Goal: Contribute content: Contribute content

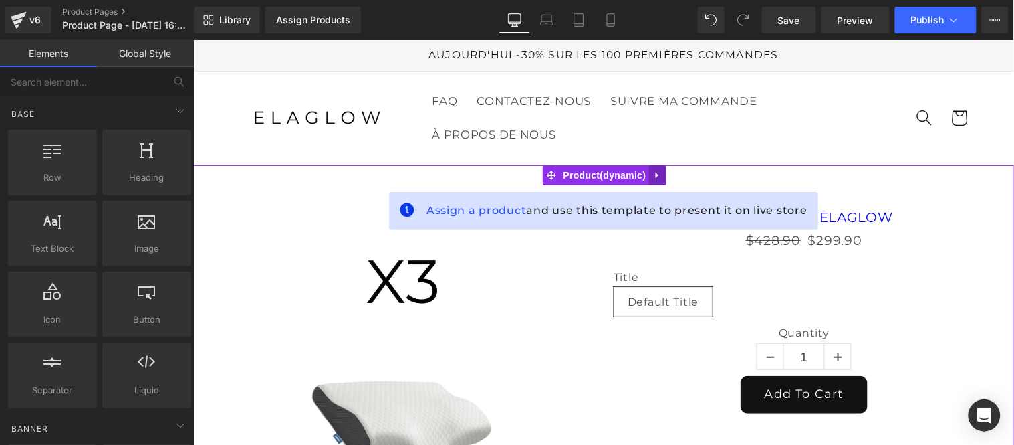
click at [661, 172] on icon at bounding box center [657, 175] width 9 height 10
click at [664, 171] on icon at bounding box center [665, 174] width 9 height 9
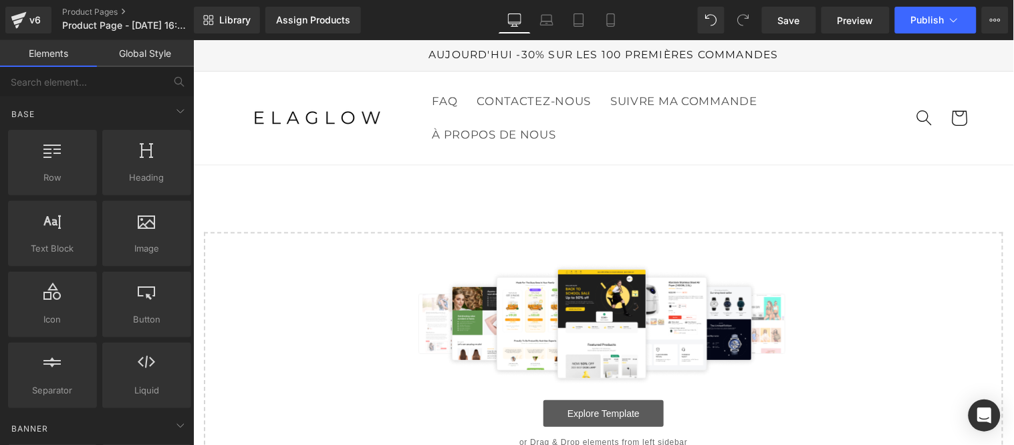
click at [601, 413] on link "Explore Template" at bounding box center [603, 412] width 120 height 27
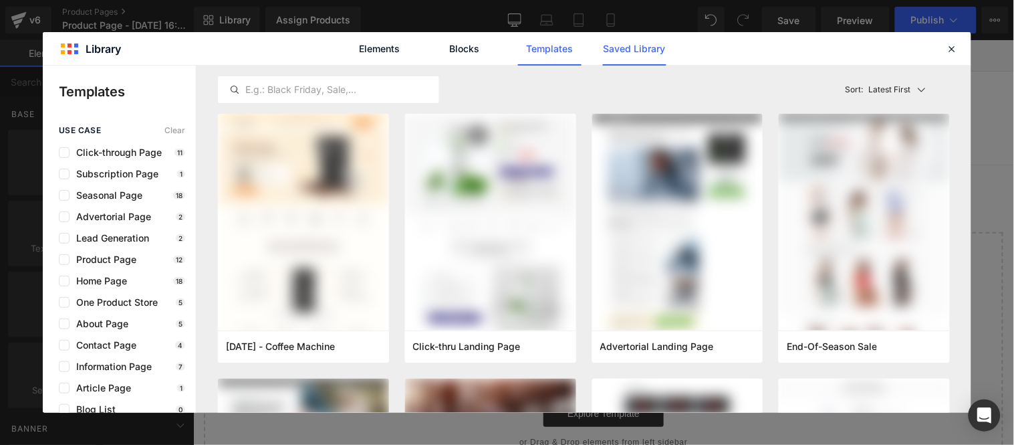
click at [638, 48] on link "Saved Library" at bounding box center [635, 48] width 64 height 33
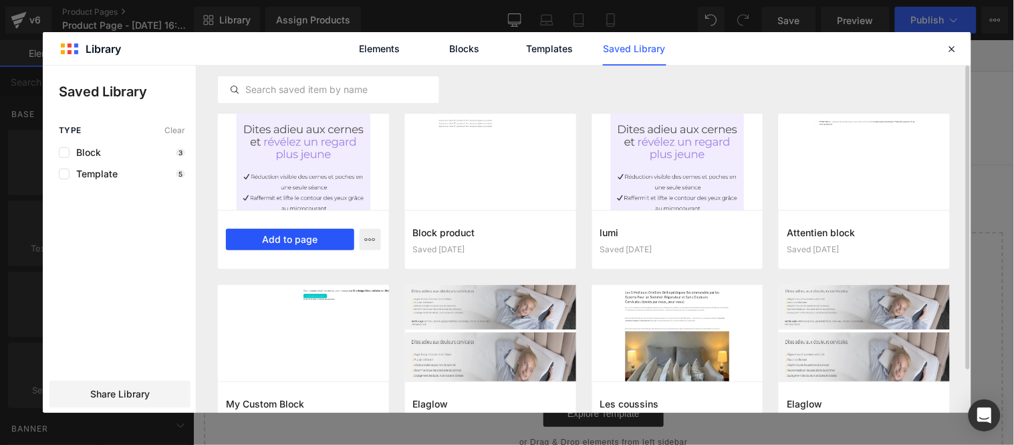
click at [295, 243] on button "Add to page" at bounding box center [290, 239] width 128 height 21
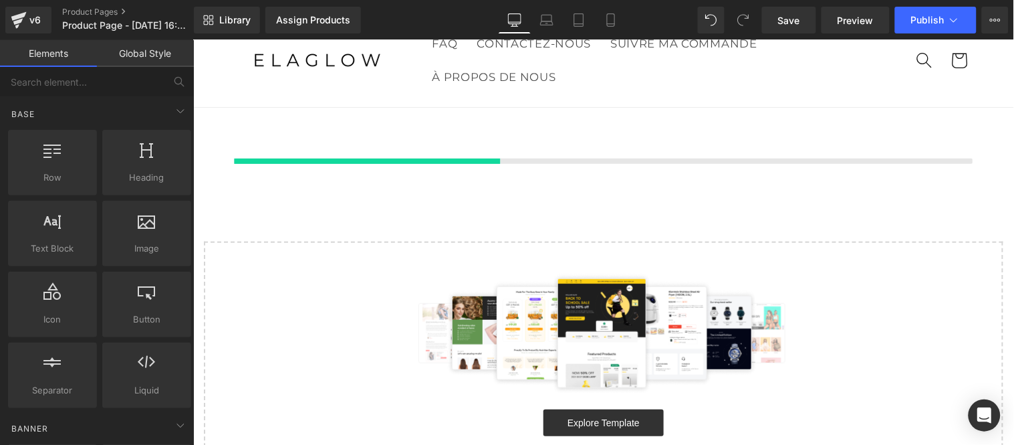
scroll to position [58, 0]
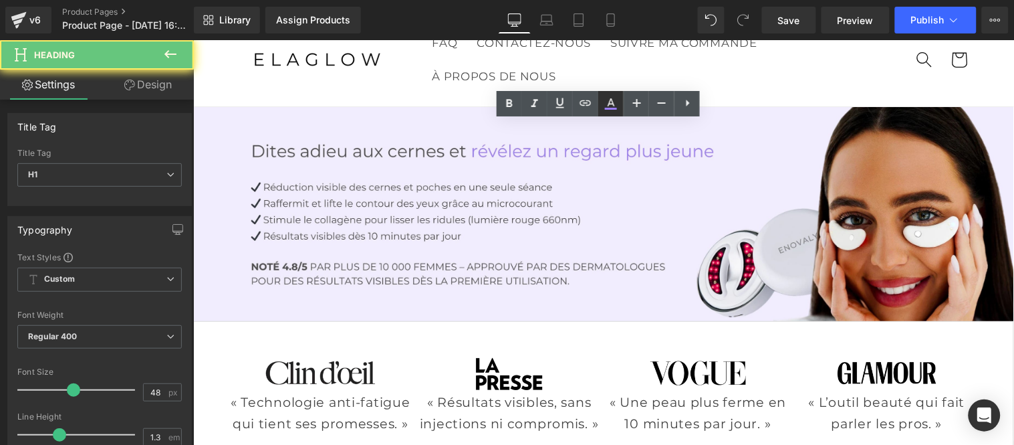
click at [611, 103] on icon at bounding box center [611, 102] width 7 height 8
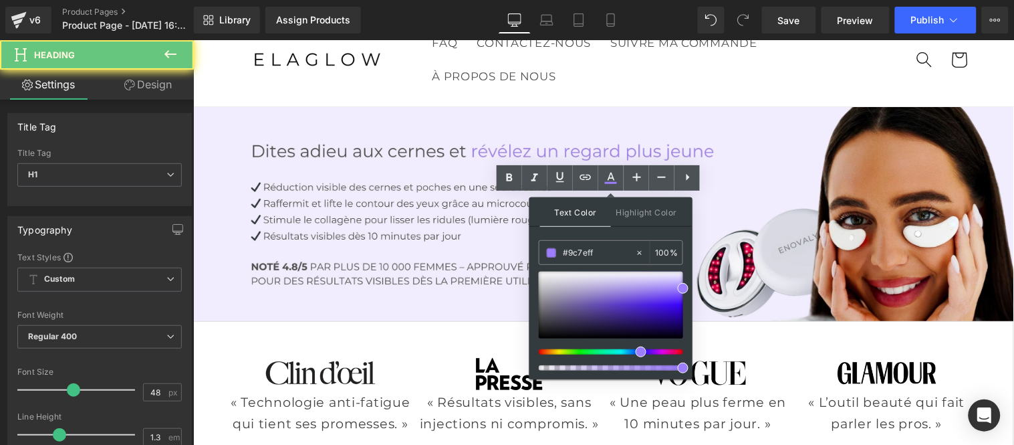
click at [602, 173] on link at bounding box center [610, 177] width 25 height 25
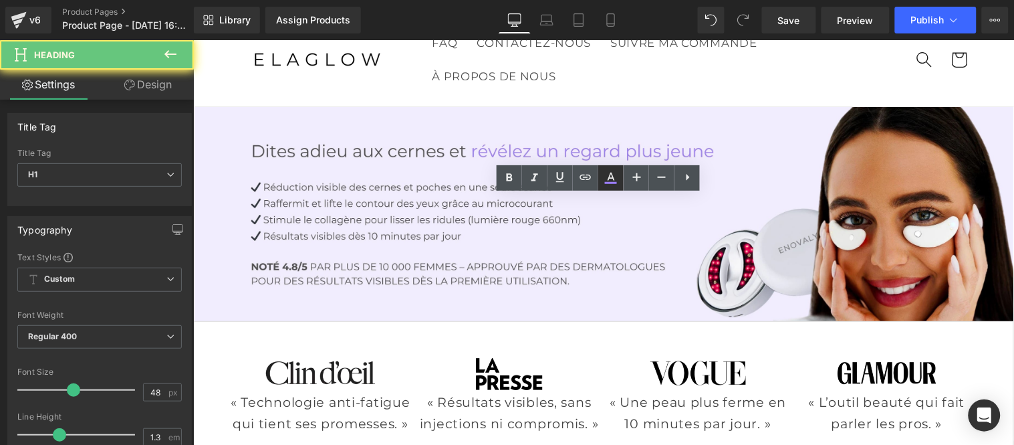
scroll to position [356, 0]
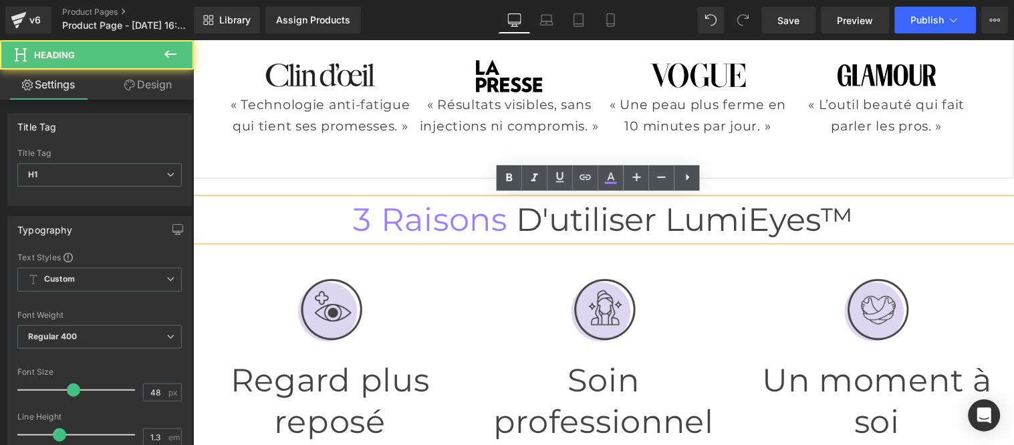
click at [419, 217] on span "3 raisons" at bounding box center [429, 218] width 154 height 39
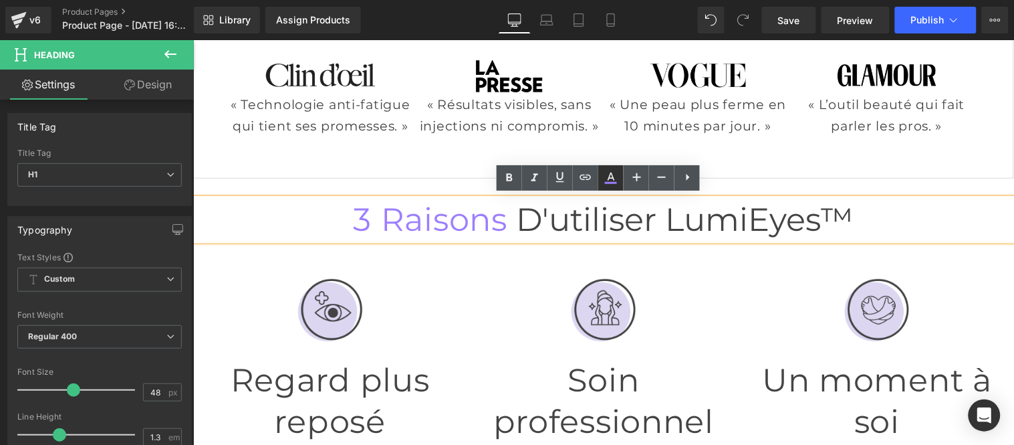
click at [607, 182] on icon at bounding box center [611, 183] width 12 height 2
type input "100"
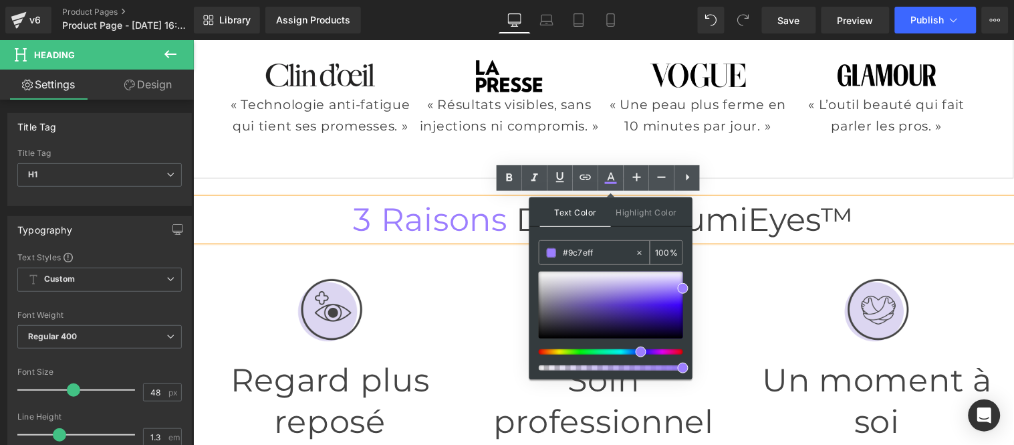
click at [600, 251] on input "#9c7eff" at bounding box center [599, 252] width 72 height 15
click at [883, 178] on div "3 raisons d'utiliser LumiEyes™ Heading Image Regard plus reposé Heading Dites a…" at bounding box center [603, 378] width 821 height 400
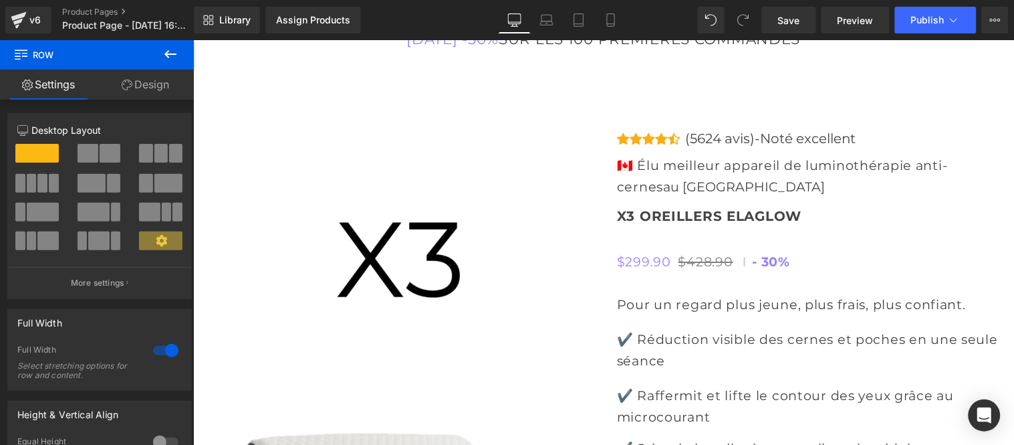
scroll to position [4962, 0]
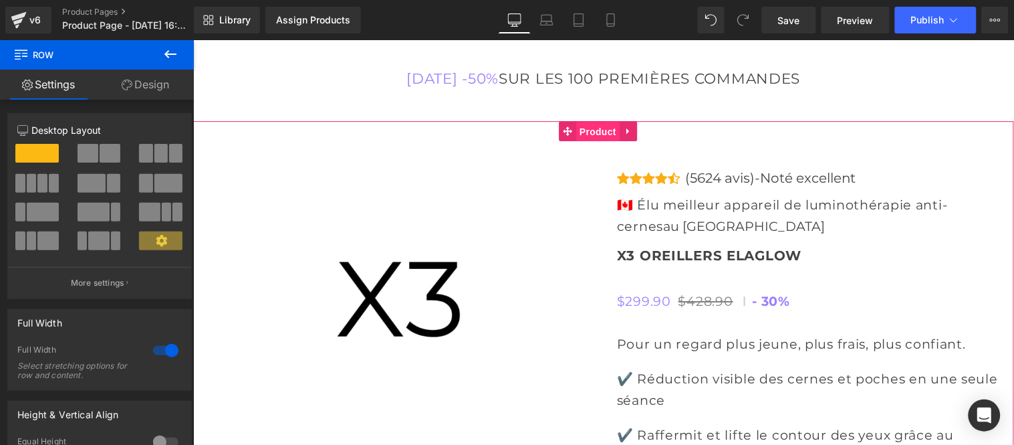
click at [588, 126] on span "Product" at bounding box center [597, 131] width 43 height 20
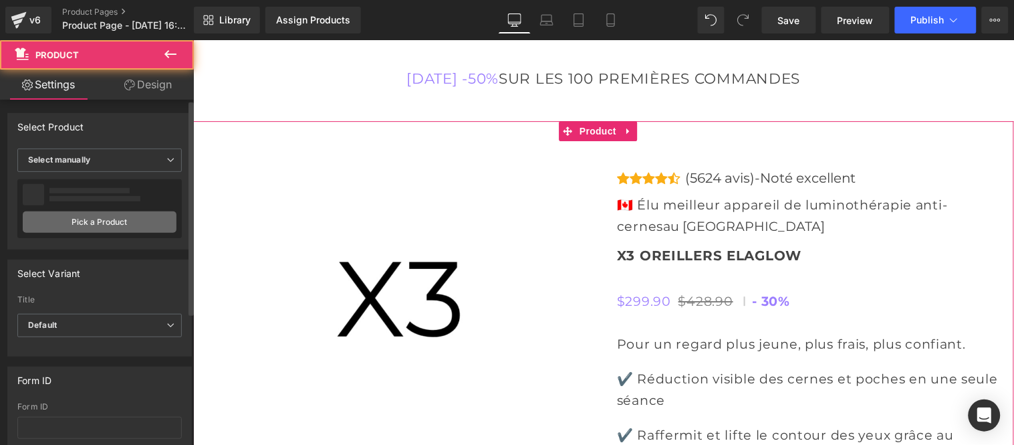
click at [110, 219] on link "Pick a Product" at bounding box center [100, 221] width 154 height 21
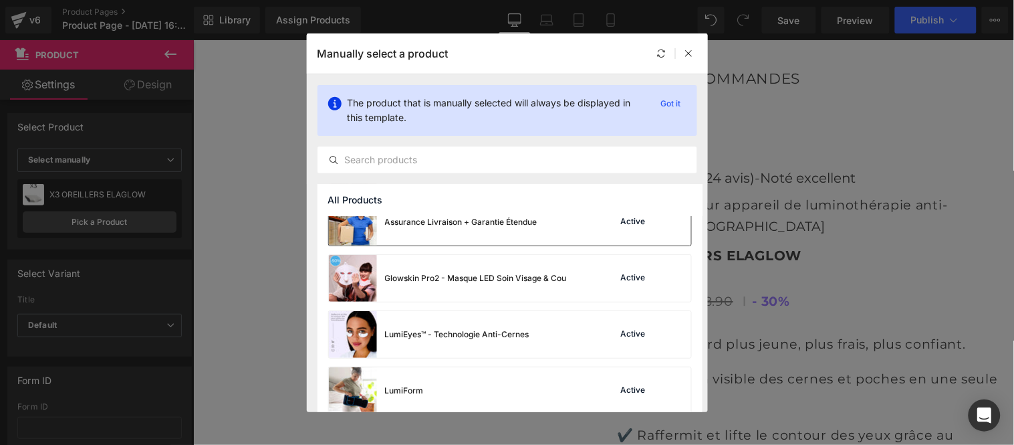
scroll to position [148, 0]
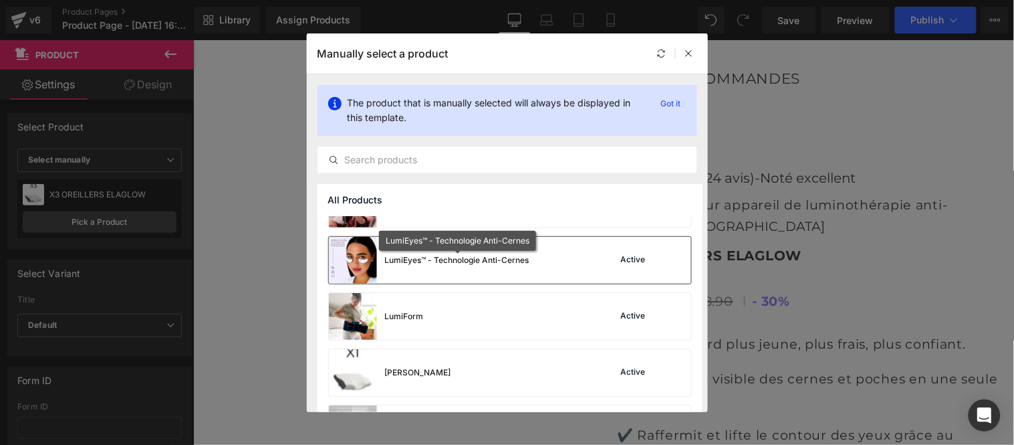
click at [455, 259] on div "LumiEyes™ - Technologie Anti-Cernes" at bounding box center [457, 260] width 144 height 12
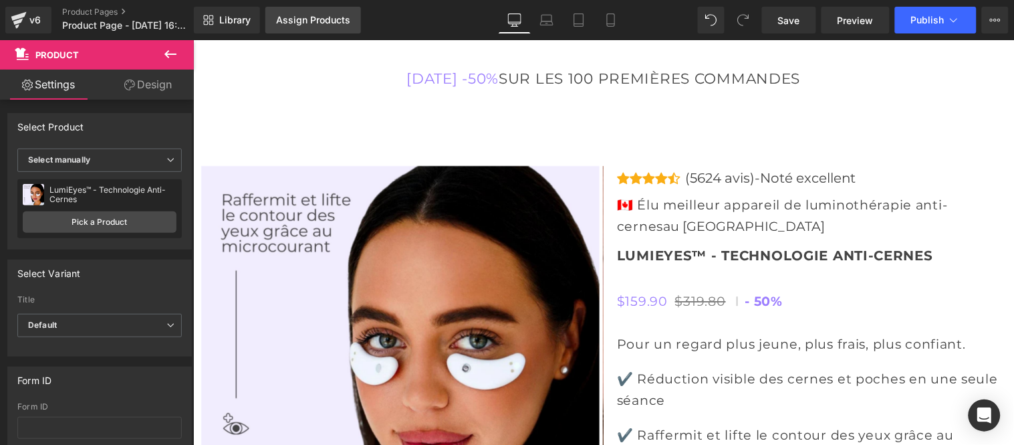
click at [299, 17] on div "Assign Products" at bounding box center [313, 20] width 74 height 11
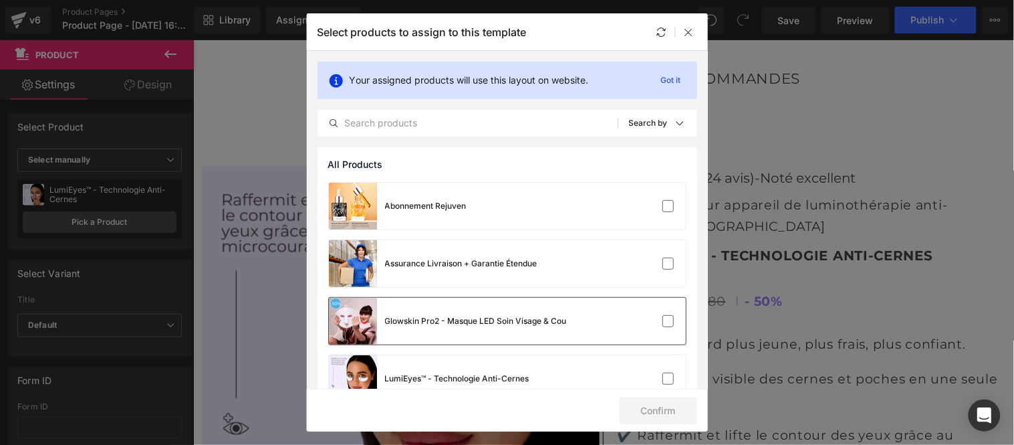
scroll to position [74, 0]
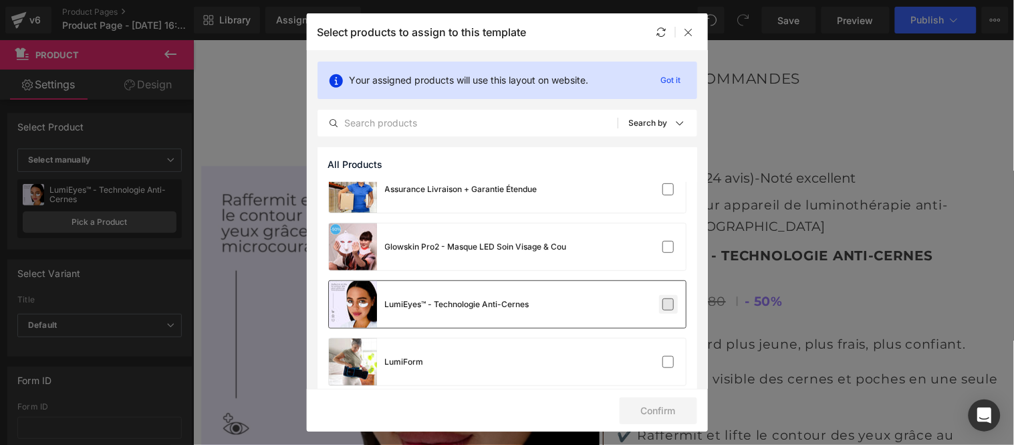
click at [663, 306] on label at bounding box center [669, 304] width 12 height 12
click at [669, 304] on input "checkbox" at bounding box center [669, 304] width 0 height 0
click at [662, 409] on button "Confirm" at bounding box center [659, 410] width 78 height 27
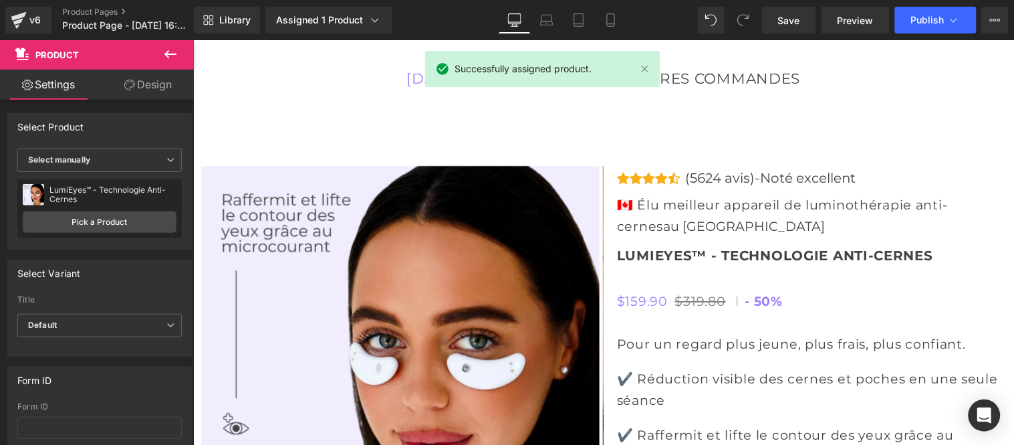
click at [169, 50] on icon at bounding box center [170, 54] width 16 height 16
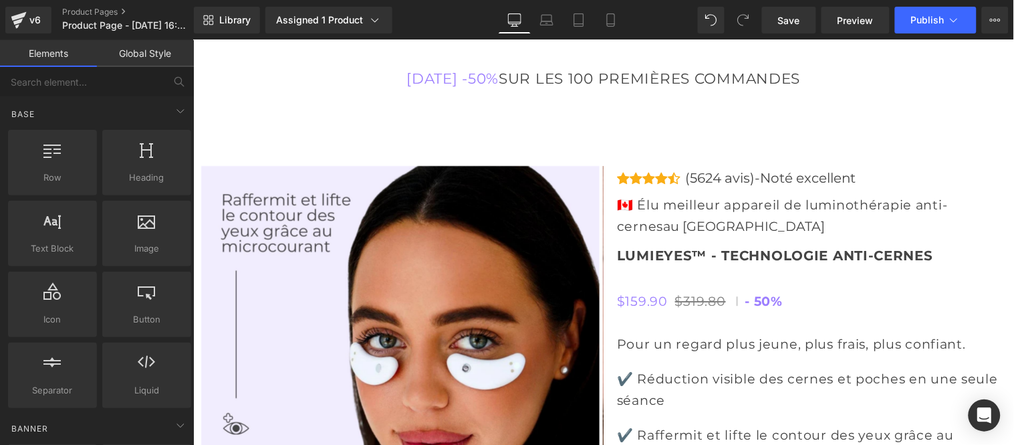
click at [142, 56] on link "Global Style" at bounding box center [145, 53] width 97 height 27
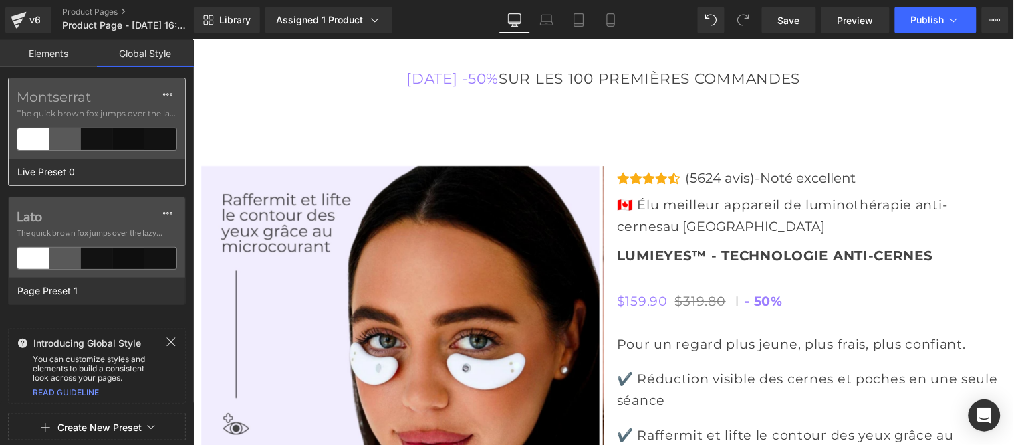
click at [91, 100] on label "Montserrat" at bounding box center [97, 97] width 160 height 16
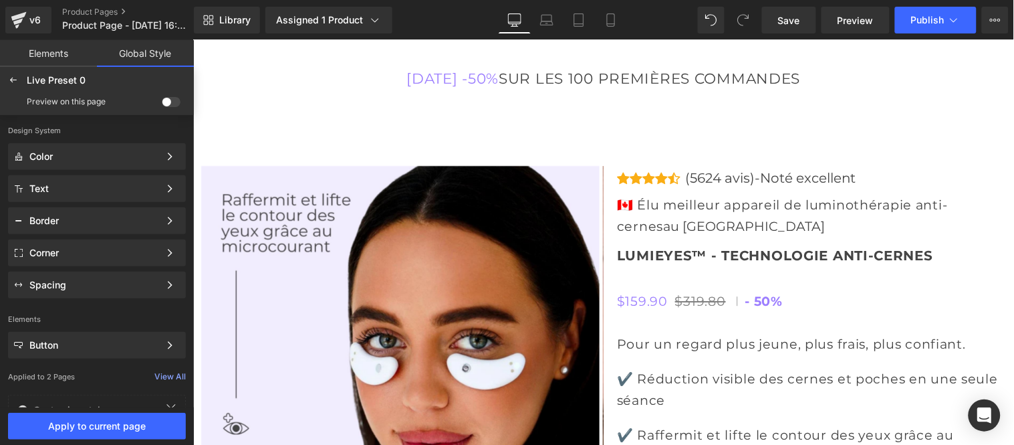
click at [165, 99] on span at bounding box center [171, 102] width 19 height 10
click at [162, 104] on input "checkbox" at bounding box center [162, 104] width 0 height 0
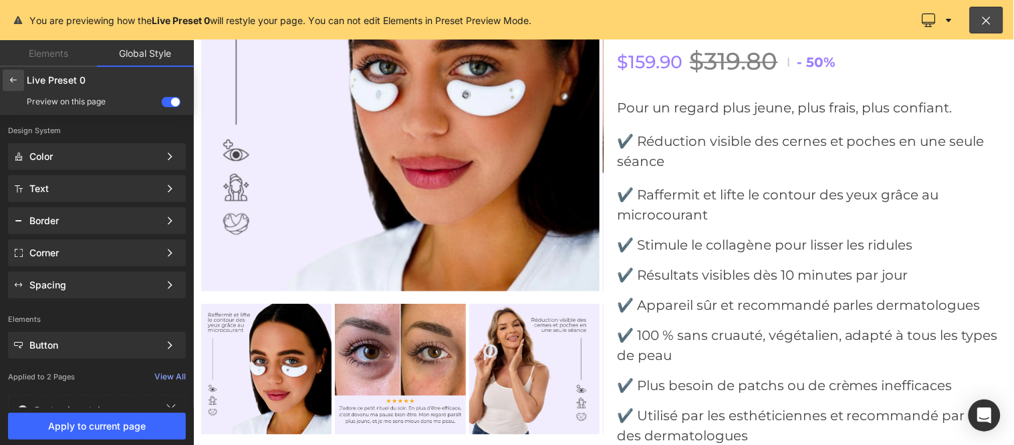
scroll to position [4629, 0]
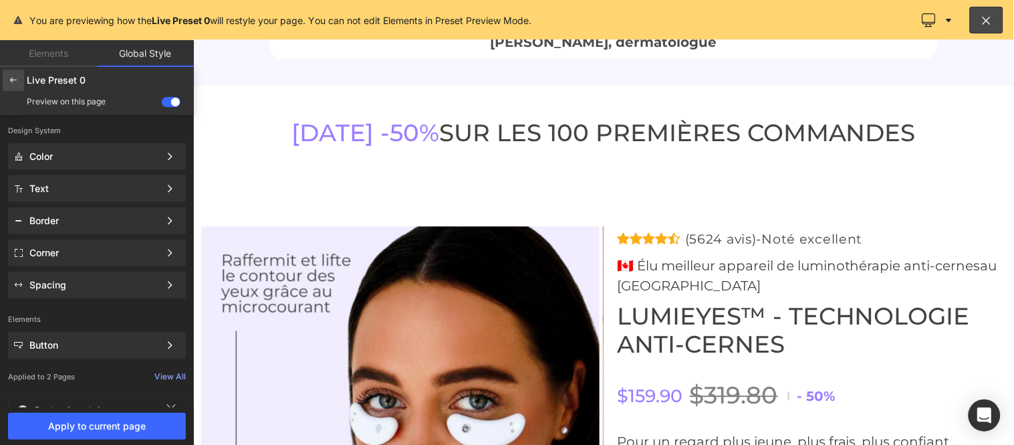
click at [9, 78] on icon at bounding box center [13, 80] width 11 height 11
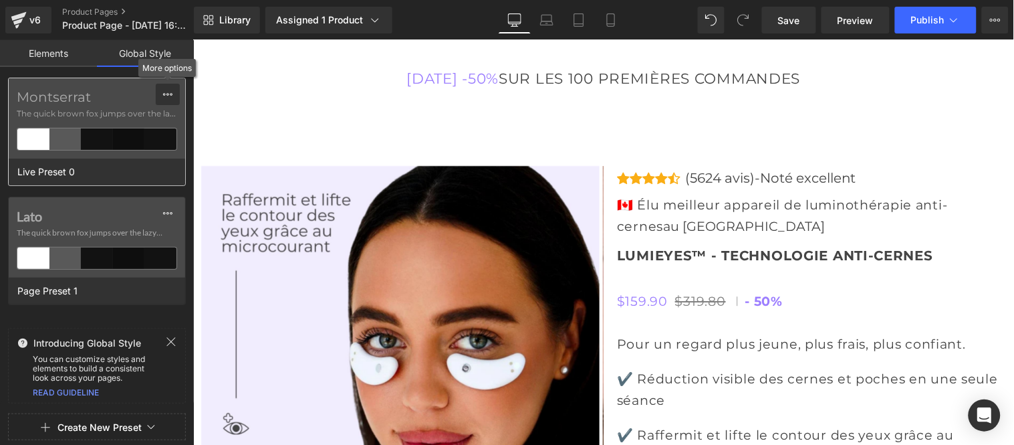
click at [165, 94] on icon at bounding box center [167, 94] width 11 height 11
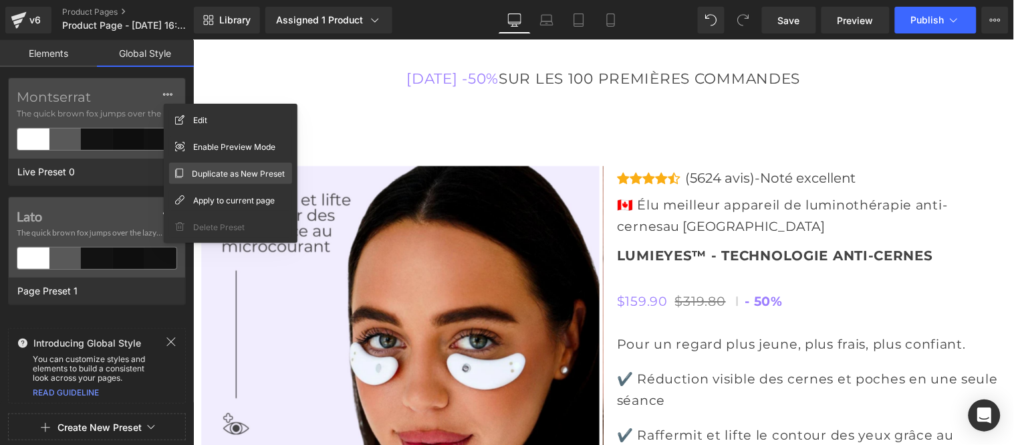
click at [208, 175] on span "Duplicate as New Preset" at bounding box center [238, 174] width 93 height 14
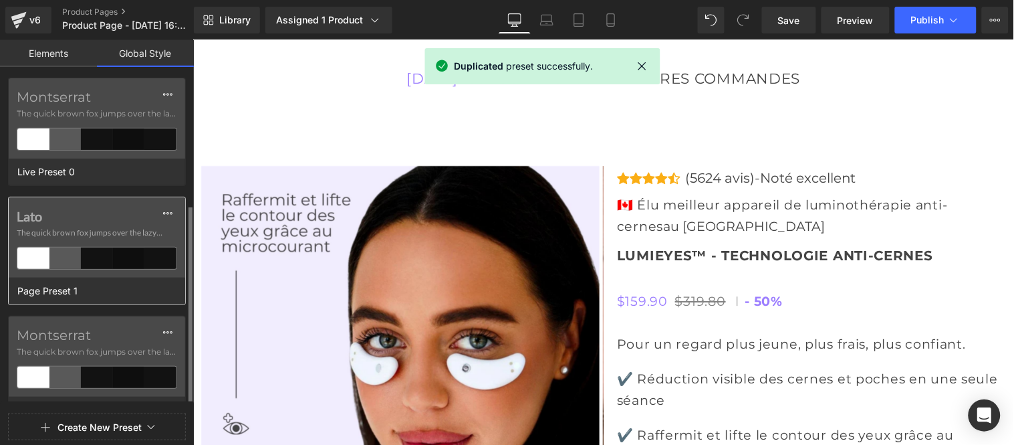
scroll to position [74, 0]
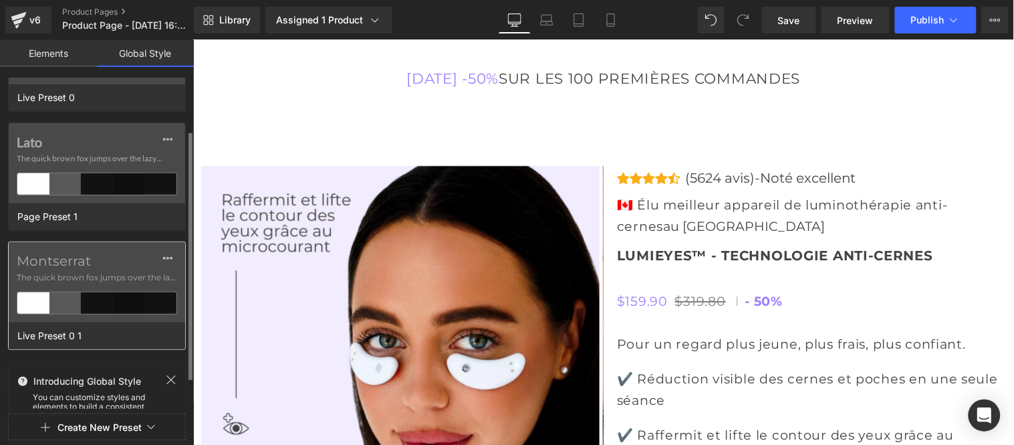
click at [108, 270] on div "Montserrat The quick brown fox jumps over the lazy..." at bounding box center [97, 282] width 177 height 80
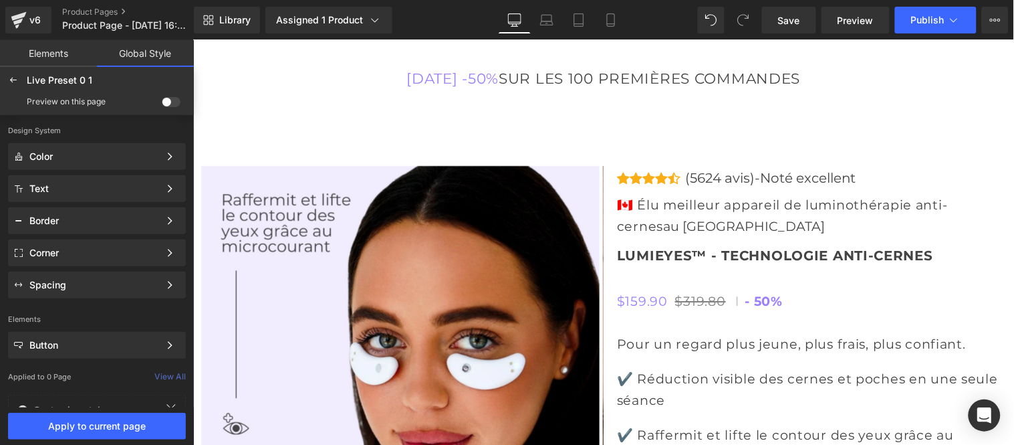
click at [169, 101] on span at bounding box center [171, 102] width 19 height 10
click at [162, 104] on input "checkbox" at bounding box center [162, 104] width 0 height 0
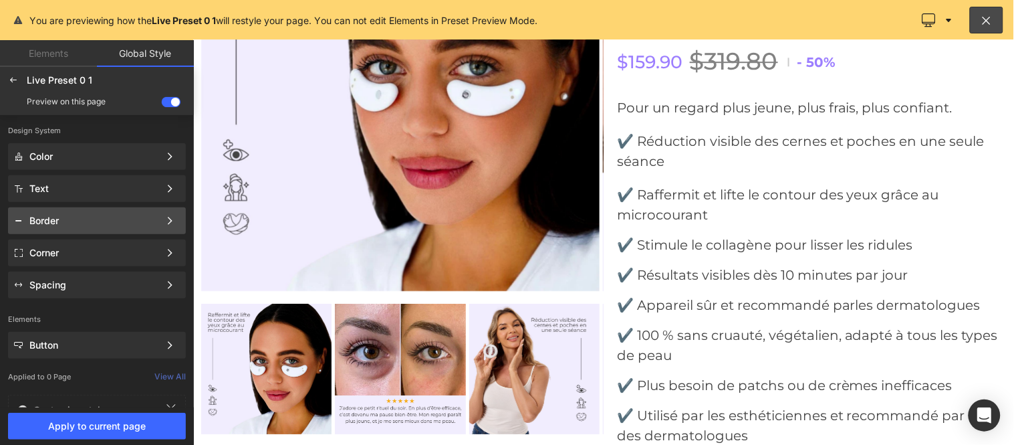
scroll to position [4629, 0]
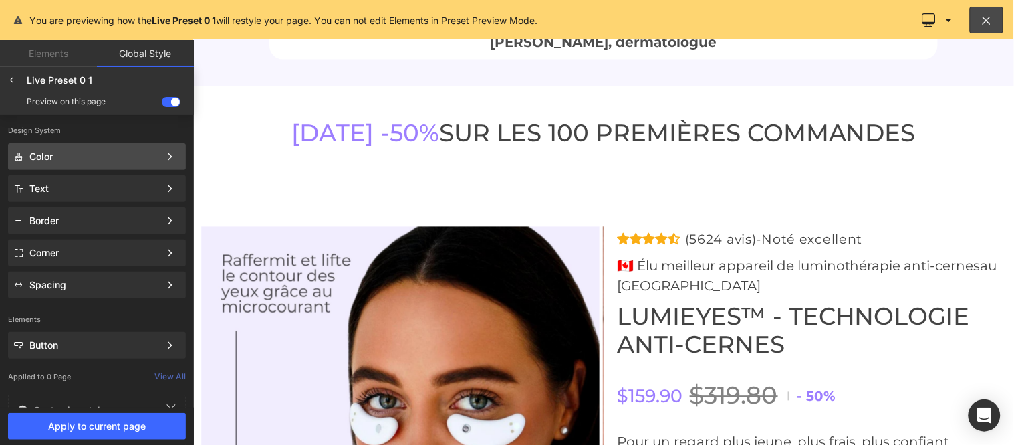
click at [128, 152] on div "Color" at bounding box center [94, 156] width 130 height 11
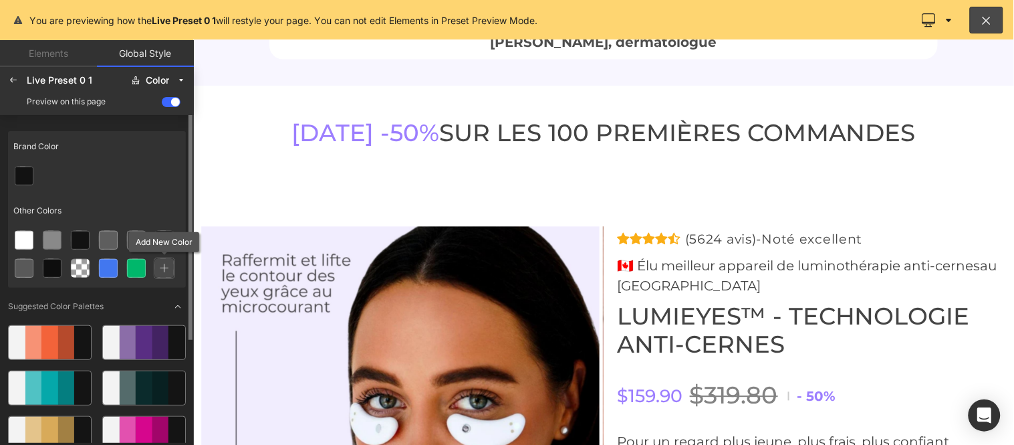
click at [163, 265] on icon at bounding box center [164, 267] width 9 height 9
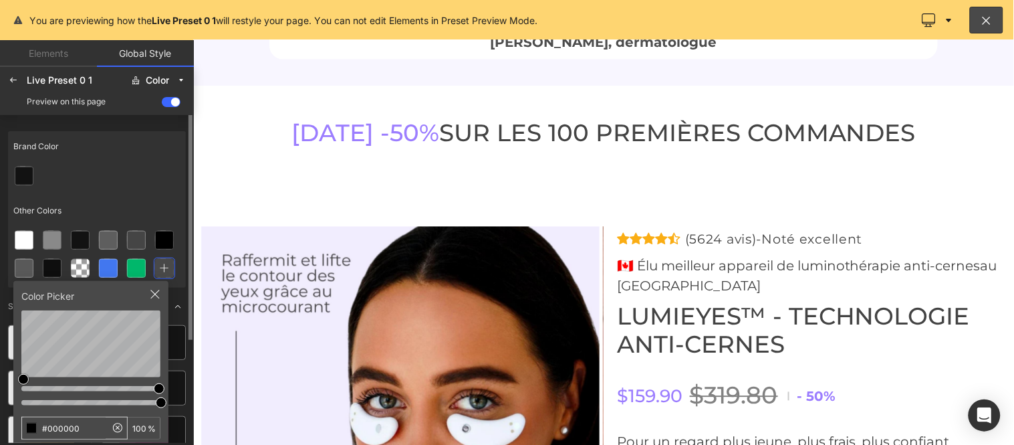
click at [94, 436] on input "#000000" at bounding box center [64, 427] width 84 height 21
type input "#9c7eff"
click at [132, 184] on div at bounding box center [97, 176] width 178 height 28
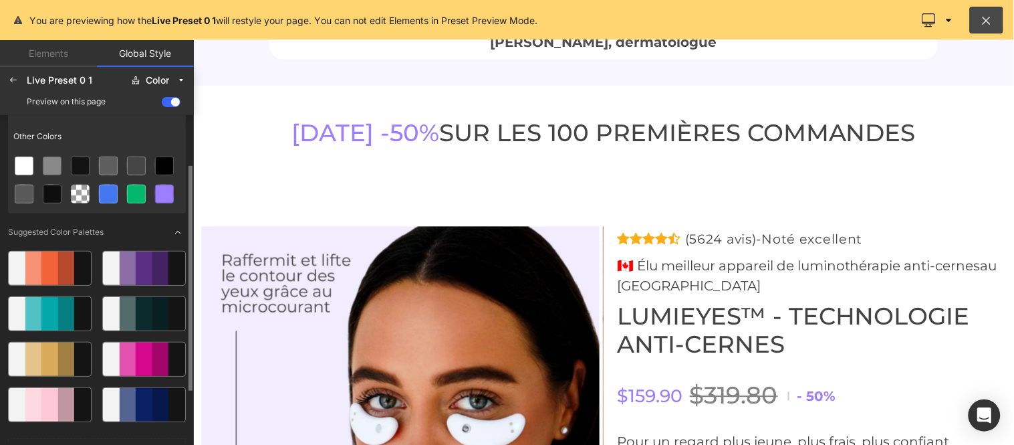
scroll to position [0, 0]
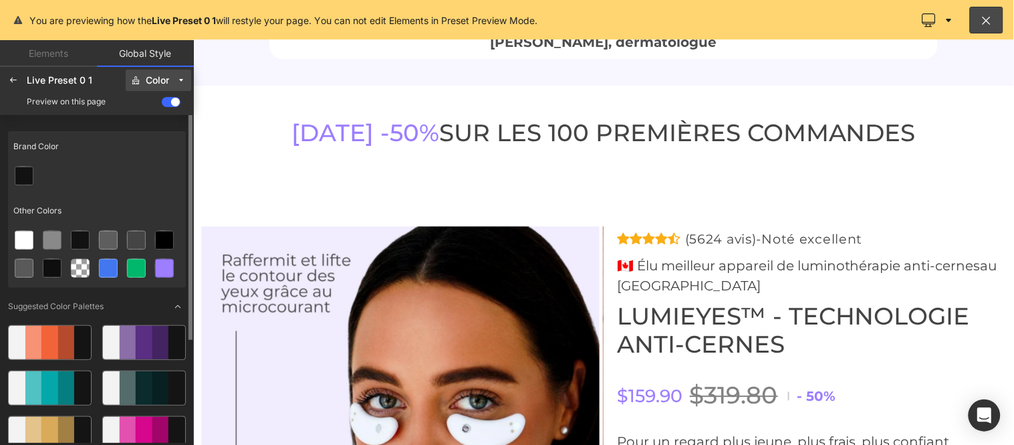
click at [174, 74] on button "Color" at bounding box center [159, 80] width 66 height 21
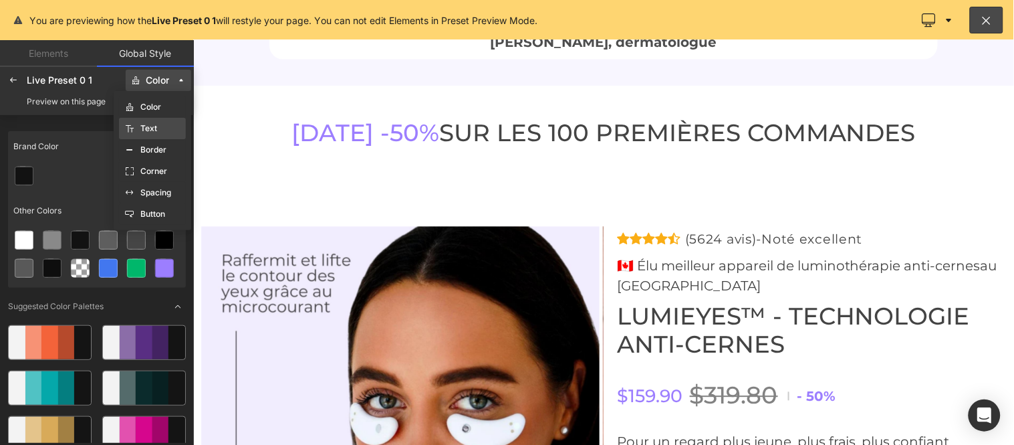
click at [149, 127] on label "Text" at bounding box center [148, 128] width 17 height 9
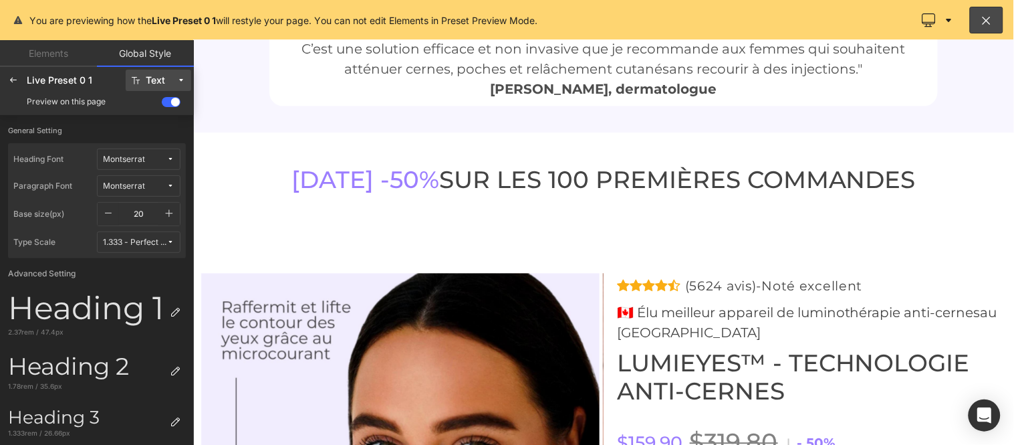
scroll to position [4555, 0]
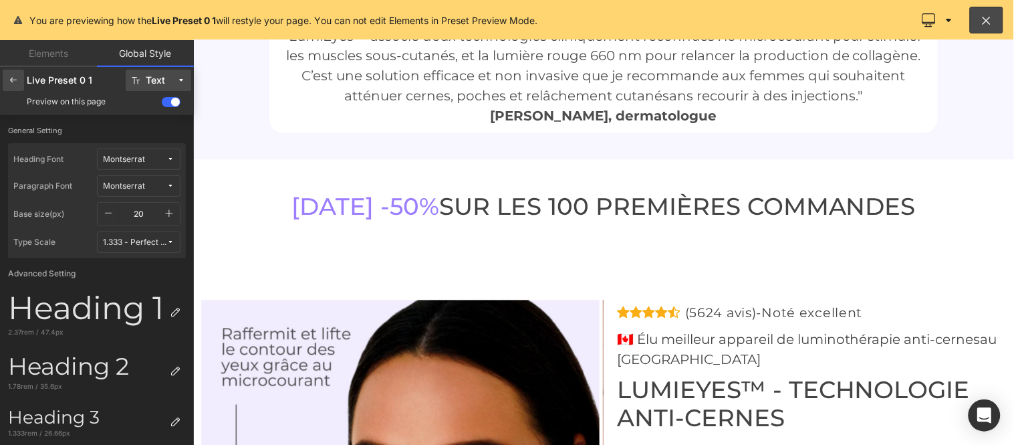
click at [13, 84] on icon at bounding box center [13, 80] width 11 height 11
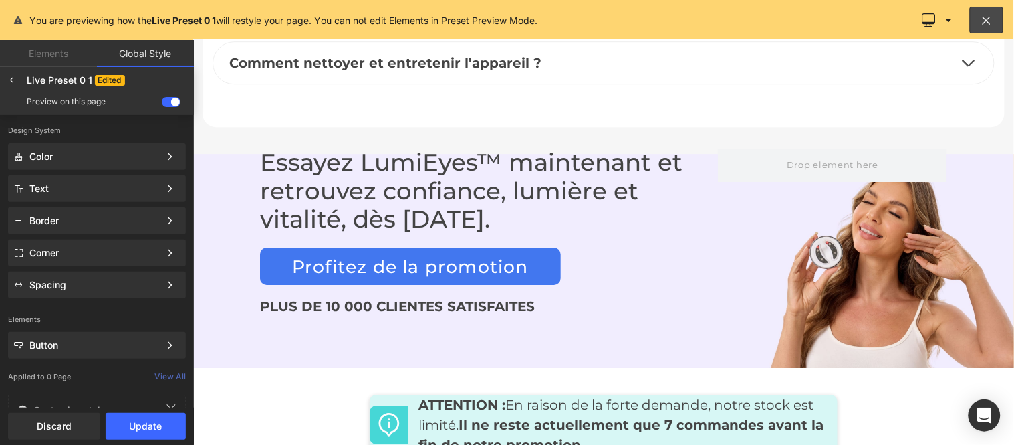
scroll to position [6263, 0]
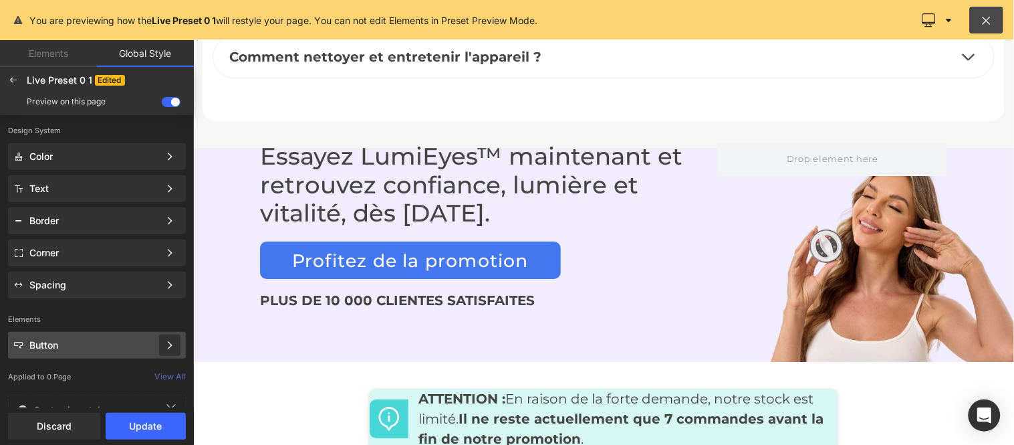
click at [175, 346] on div at bounding box center [169, 344] width 21 height 21
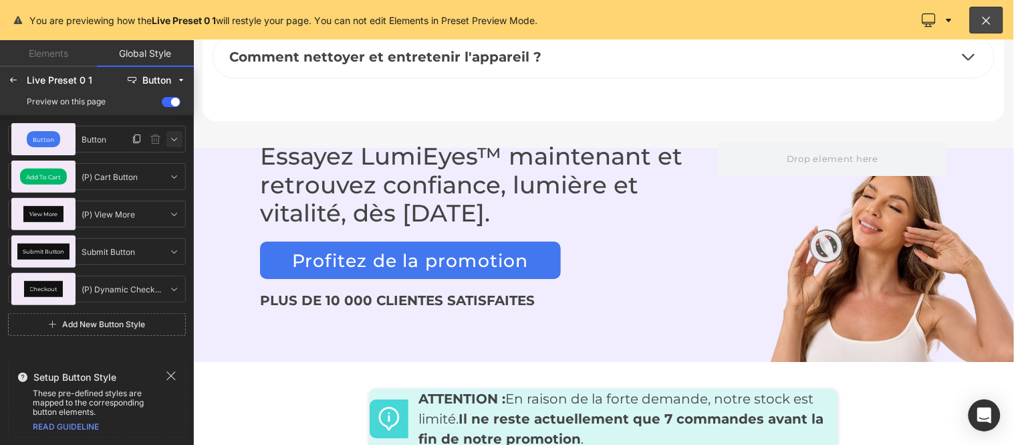
click at [177, 138] on icon at bounding box center [174, 139] width 11 height 11
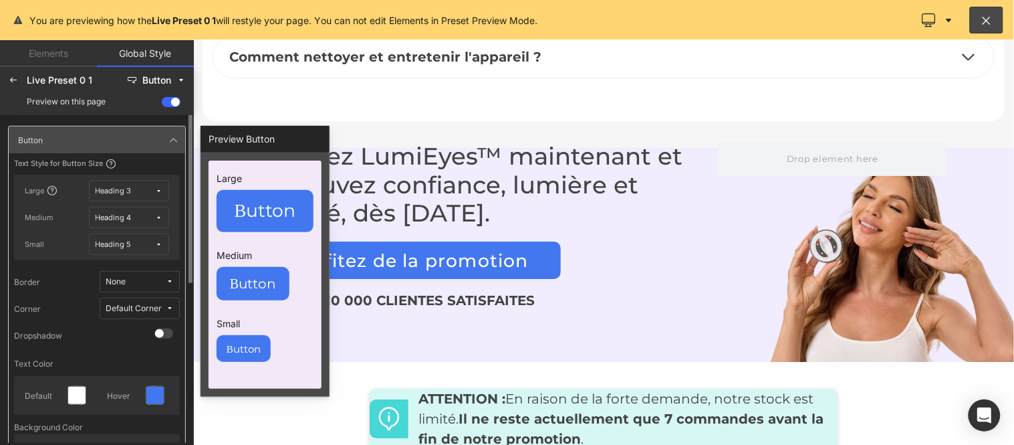
scroll to position [148, 0]
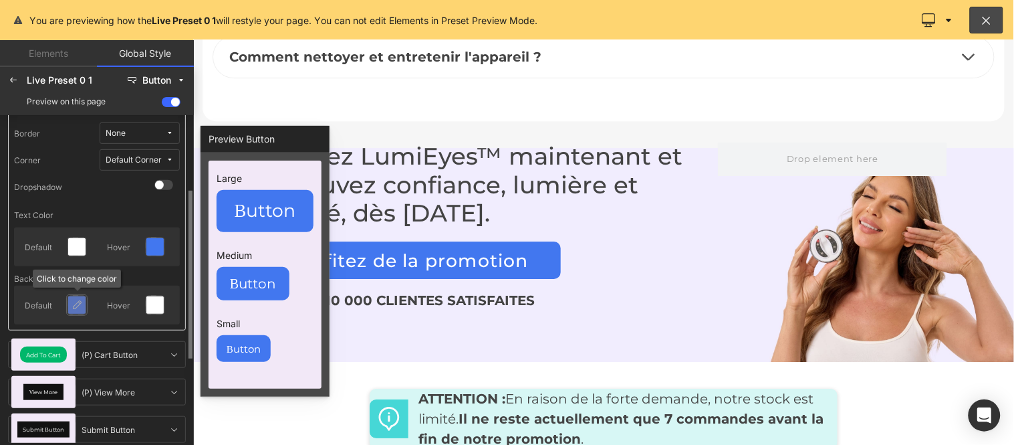
click at [78, 303] on icon at bounding box center [77, 305] width 11 height 11
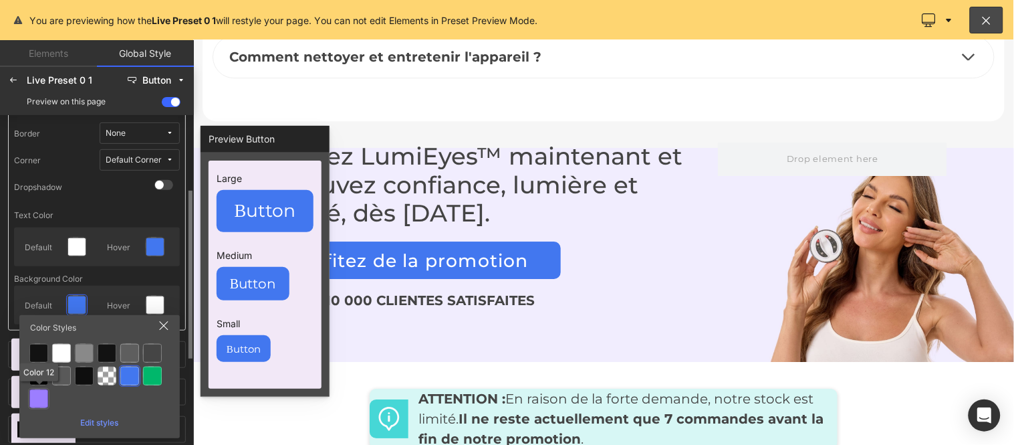
click at [35, 398] on div at bounding box center [38, 398] width 19 height 19
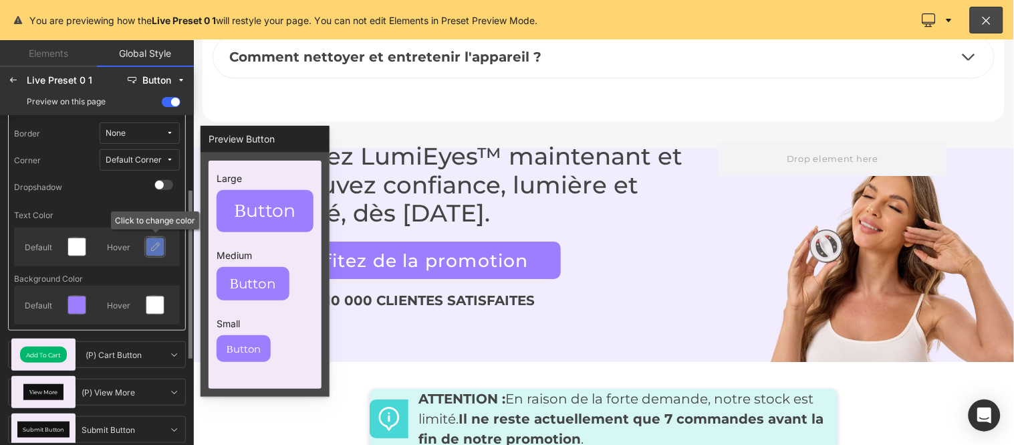
click at [158, 244] on icon at bounding box center [155, 246] width 11 height 11
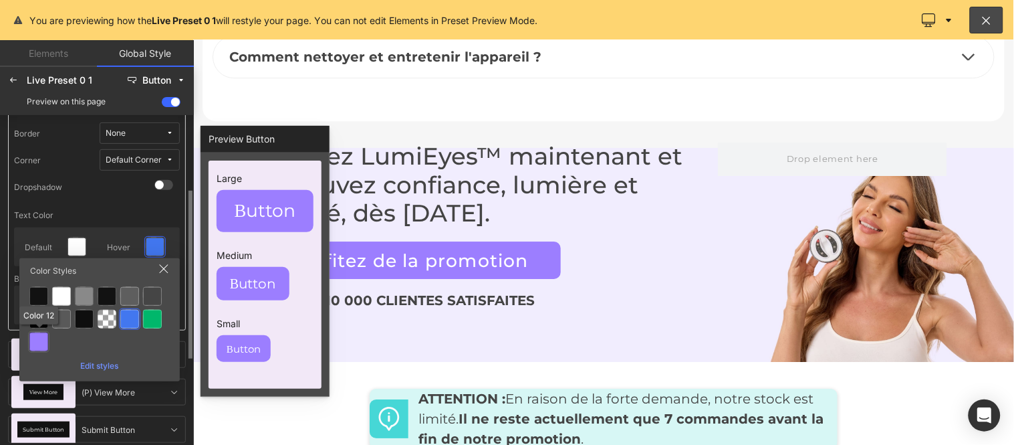
click at [32, 340] on div at bounding box center [38, 341] width 19 height 19
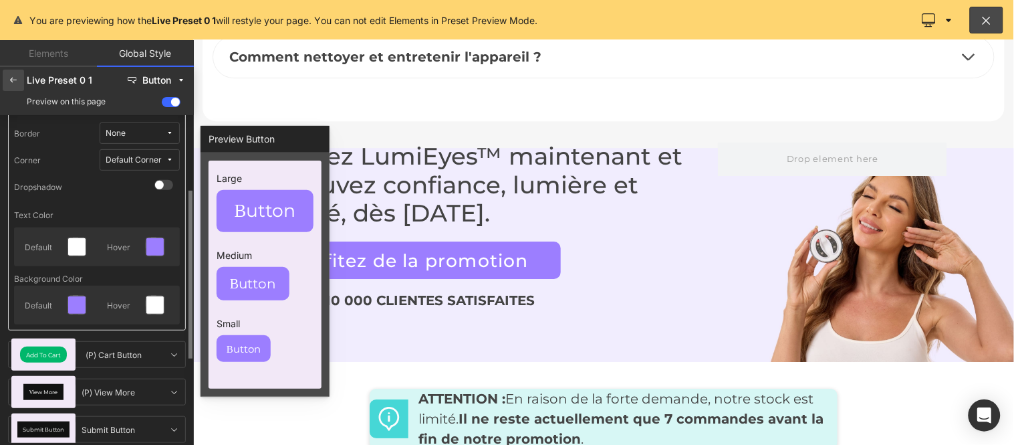
click at [11, 80] on icon at bounding box center [13, 80] width 11 height 11
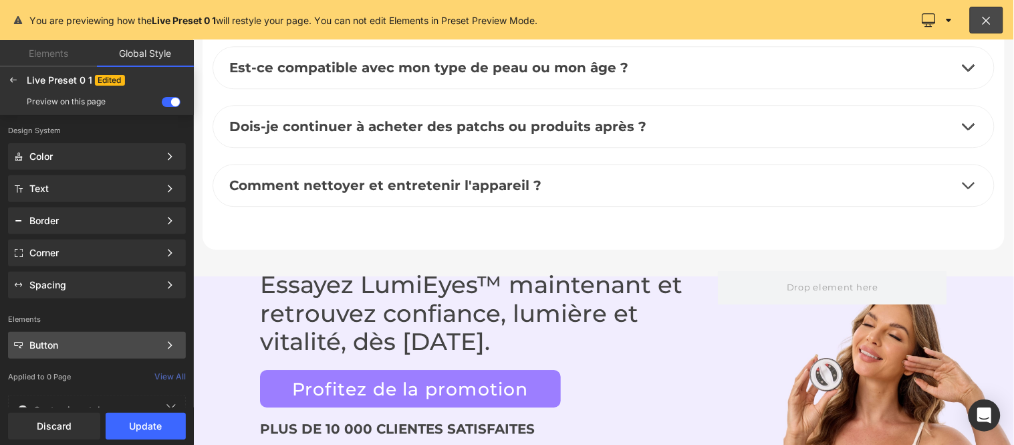
scroll to position [6189, 0]
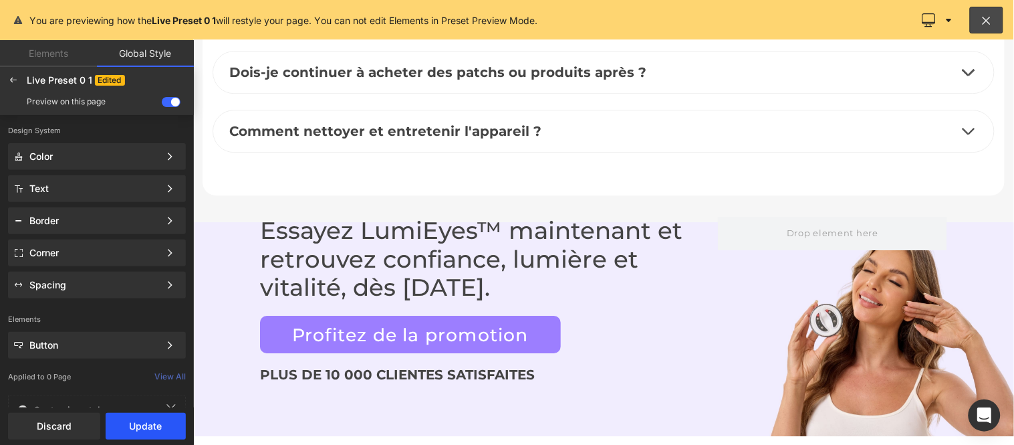
click at [143, 425] on button "Update" at bounding box center [146, 426] width 80 height 27
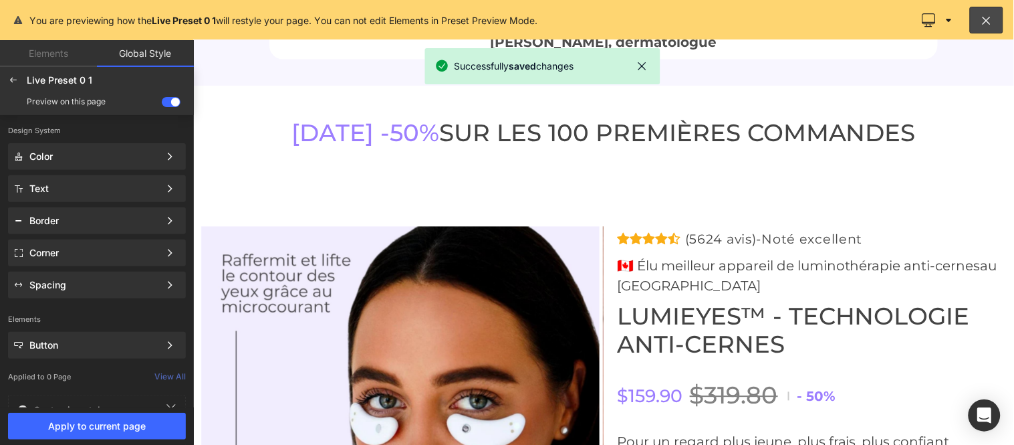
scroll to position [4703, 0]
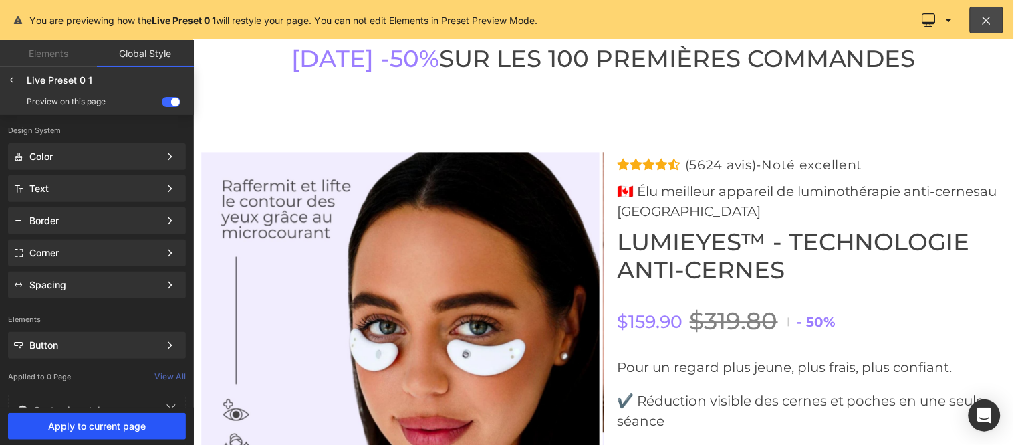
click at [112, 430] on span "Apply to current page" at bounding box center [97, 426] width 162 height 11
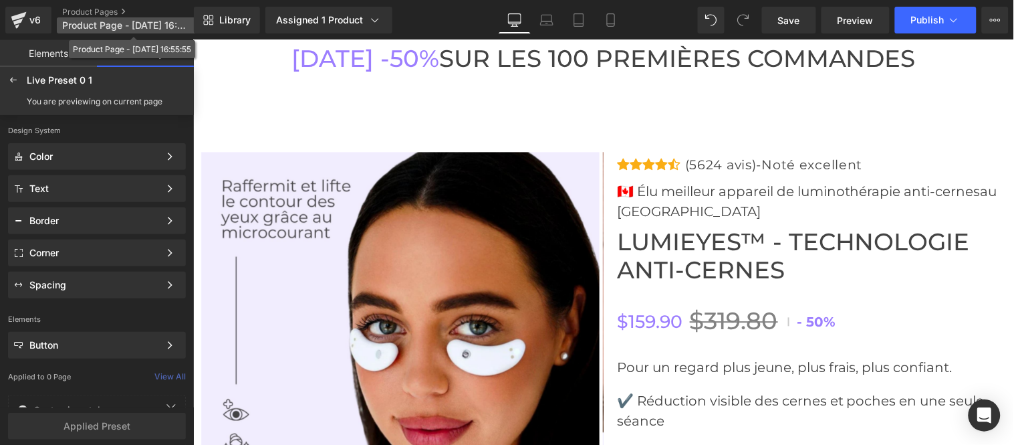
click at [90, 19] on p "Product Page - [DATE] 16:55:55" at bounding box center [134, 25] width 154 height 16
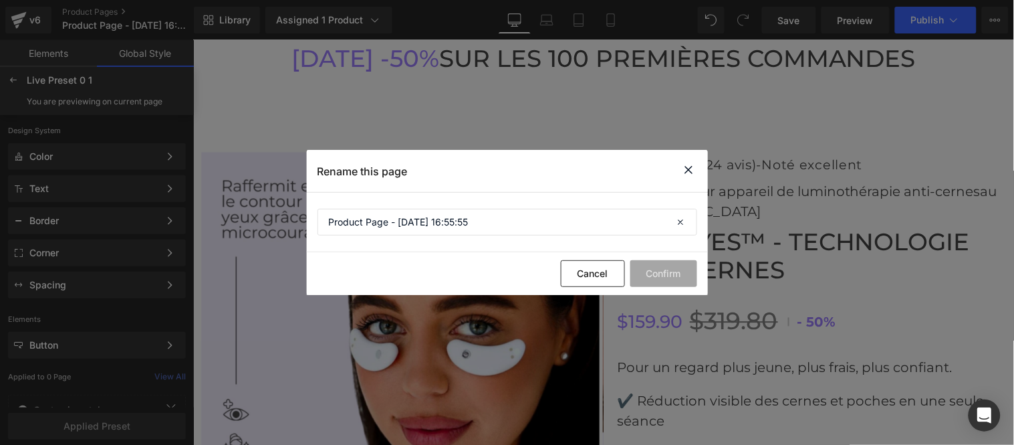
click at [693, 164] on icon at bounding box center [689, 169] width 16 height 17
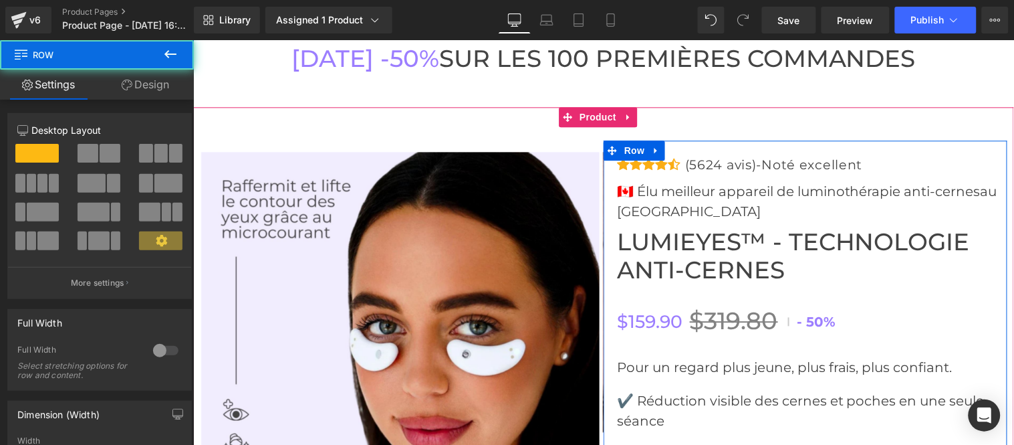
drag, startPoint x: 607, startPoint y: 187, endPoint x: 727, endPoint y: 175, distance: 120.9
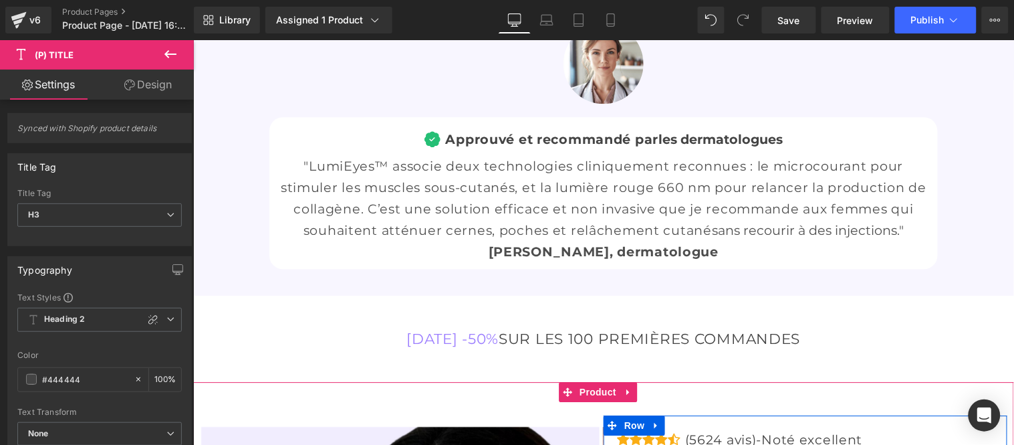
drag, startPoint x: 611, startPoint y: 189, endPoint x: 738, endPoint y: 191, distance: 127.7
copy span "LumiEyes"
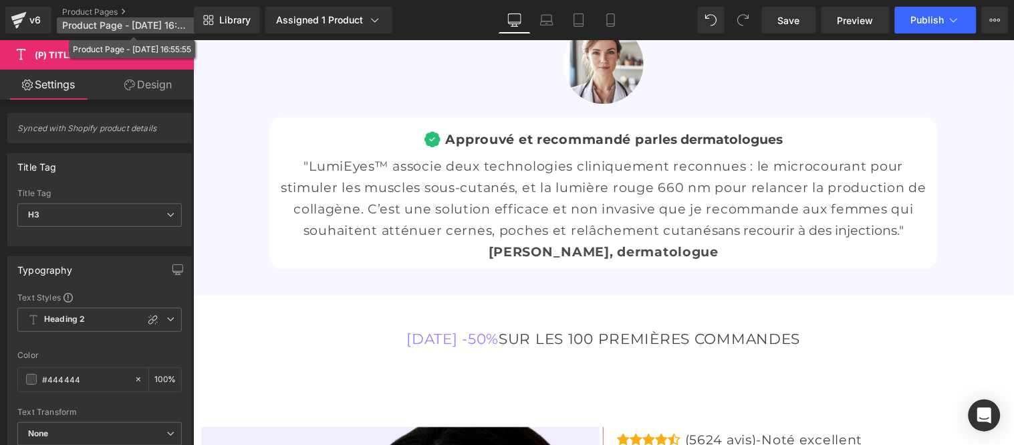
click at [105, 25] on span "Product Page - [DATE] 16:55:55" at bounding box center [126, 25] width 128 height 11
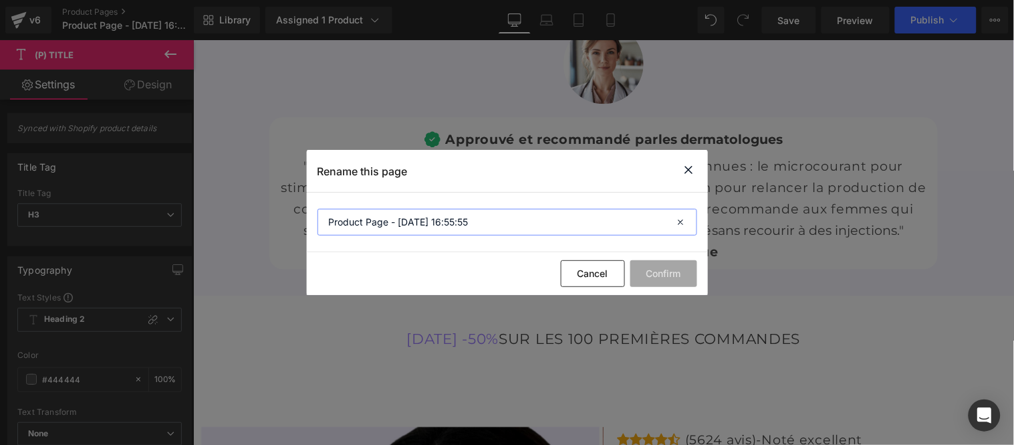
click at [505, 221] on input "Product Page - [DATE] 16:55:55" at bounding box center [508, 222] width 380 height 27
paste input "LumiEyes"
type input "LumiEyes"
click at [661, 271] on button "Confirm" at bounding box center [664, 273] width 67 height 27
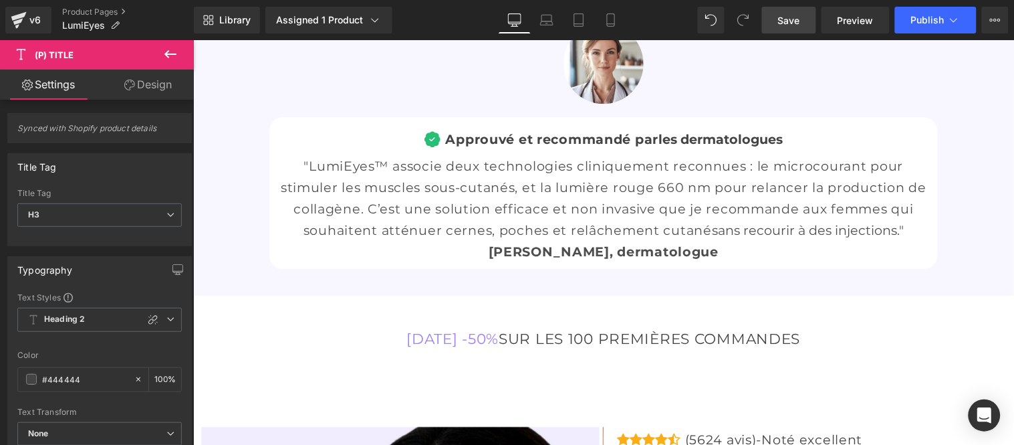
click at [786, 25] on span "Save" at bounding box center [789, 20] width 22 height 14
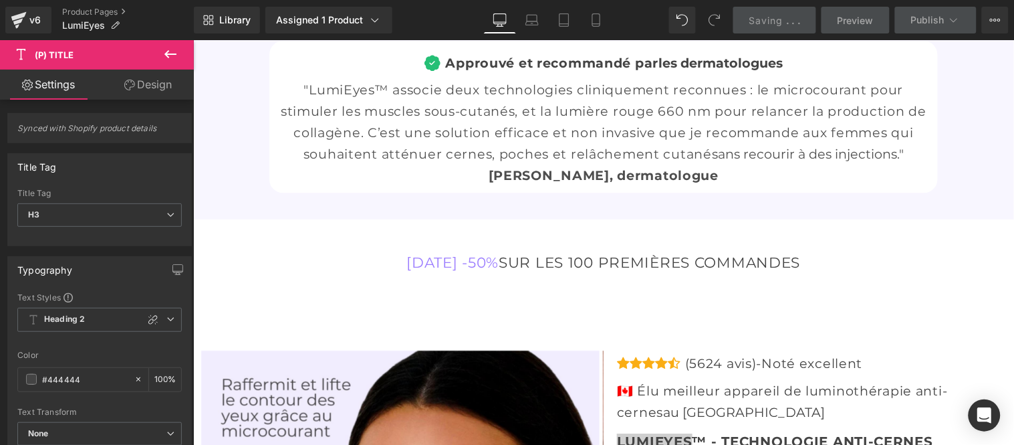
scroll to position [4777, 0]
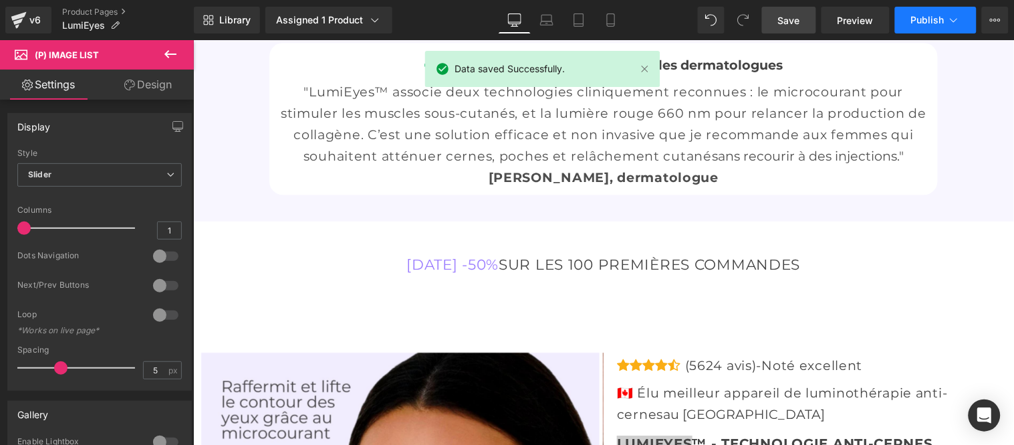
click at [923, 17] on span "Publish" at bounding box center [927, 20] width 33 height 11
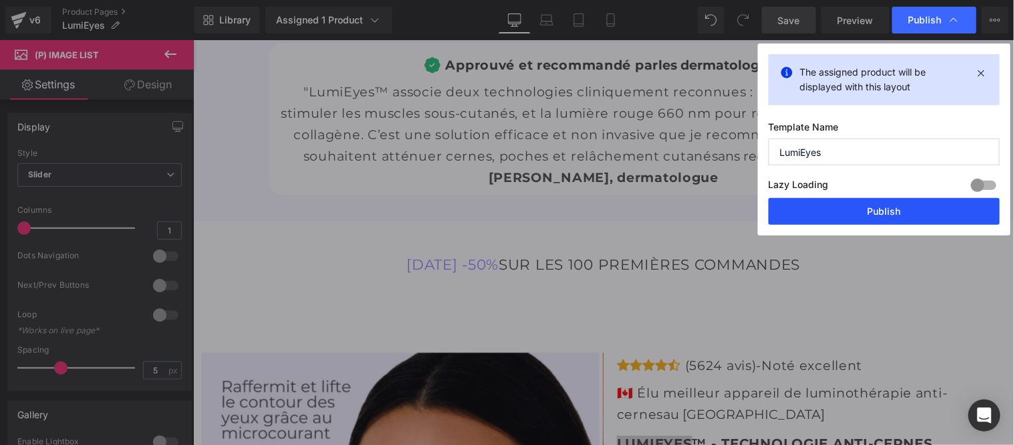
click at [885, 215] on button "Publish" at bounding box center [884, 211] width 231 height 27
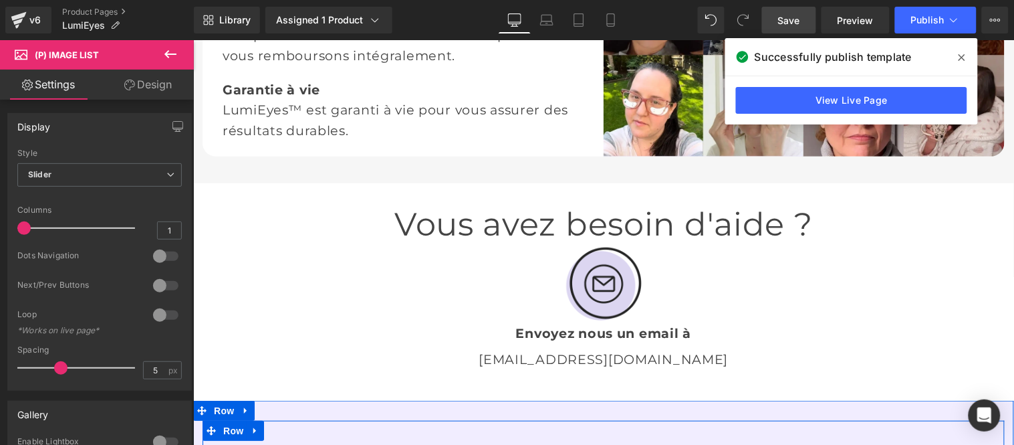
scroll to position [2623, 0]
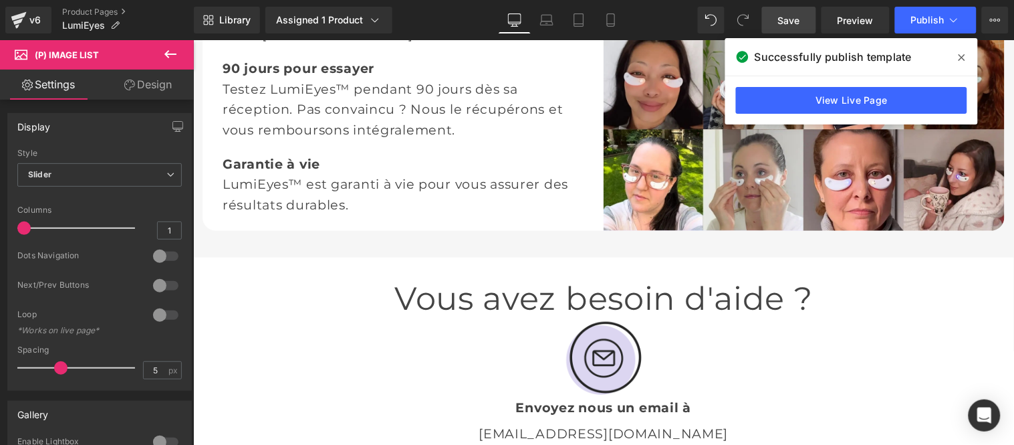
click at [617, 423] on div "[EMAIL_ADDRESS][DOMAIN_NAME] Text Block" at bounding box center [603, 433] width 782 height 21
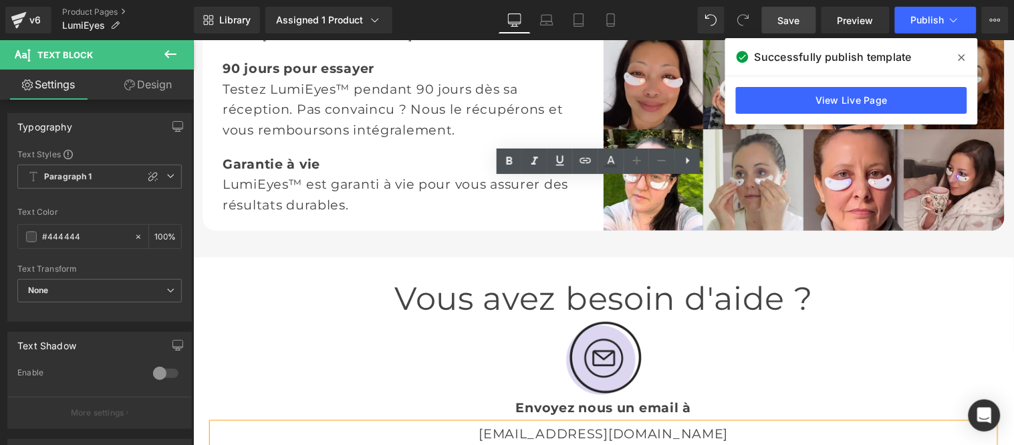
click at [596, 423] on p "[EMAIL_ADDRESS][DOMAIN_NAME]" at bounding box center [603, 433] width 782 height 21
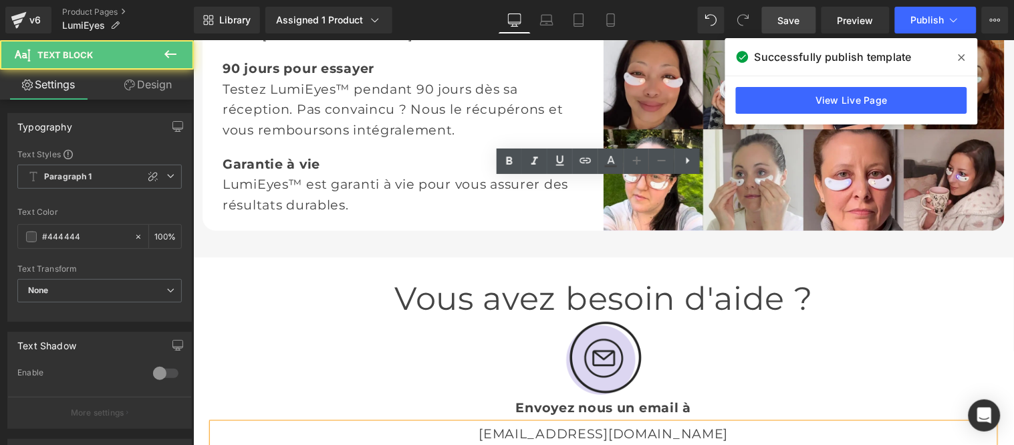
click at [589, 423] on p "[EMAIL_ADDRESS][DOMAIN_NAME]" at bounding box center [603, 433] width 782 height 21
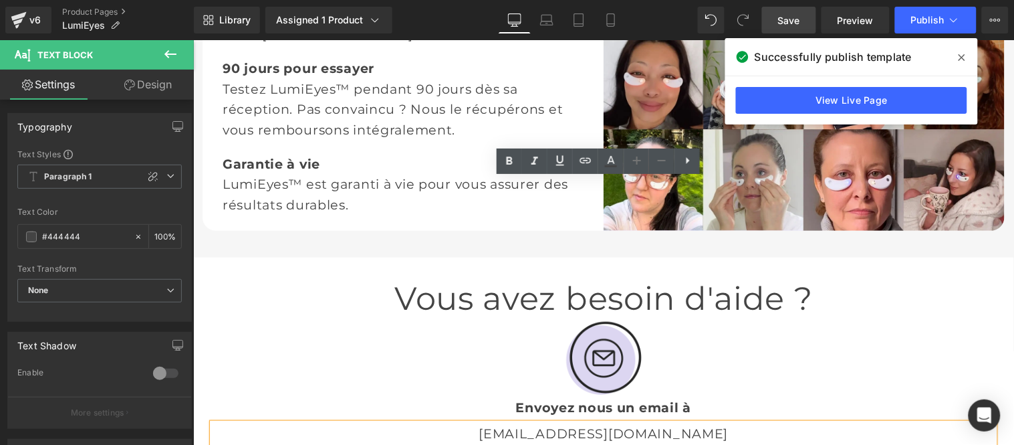
click at [633, 423] on p "[EMAIL_ADDRESS][DOMAIN_NAME]" at bounding box center [603, 433] width 782 height 21
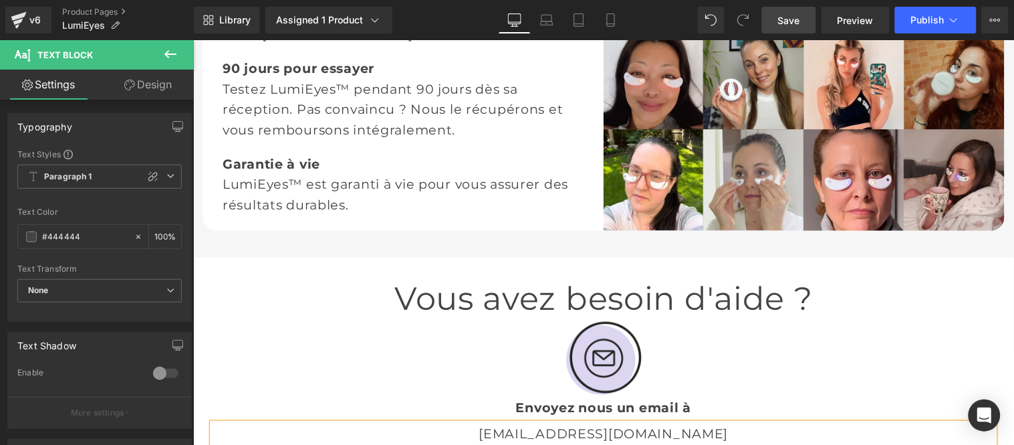
click at [790, 13] on span "Save" at bounding box center [789, 20] width 22 height 14
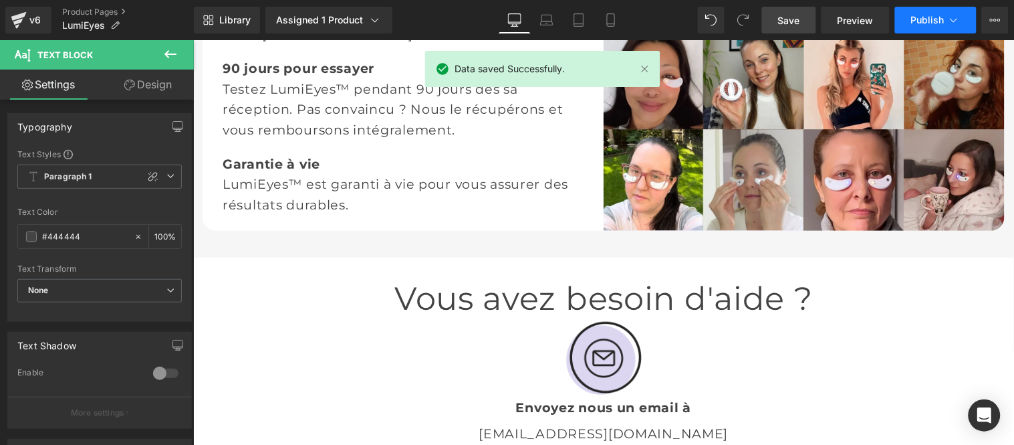
click at [915, 12] on button "Publish" at bounding box center [936, 20] width 82 height 27
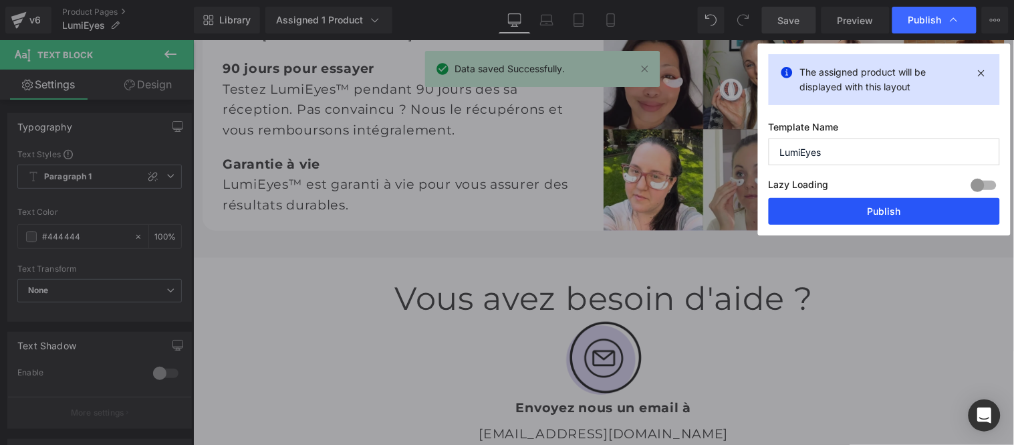
click at [886, 203] on button "Publish" at bounding box center [884, 211] width 231 height 27
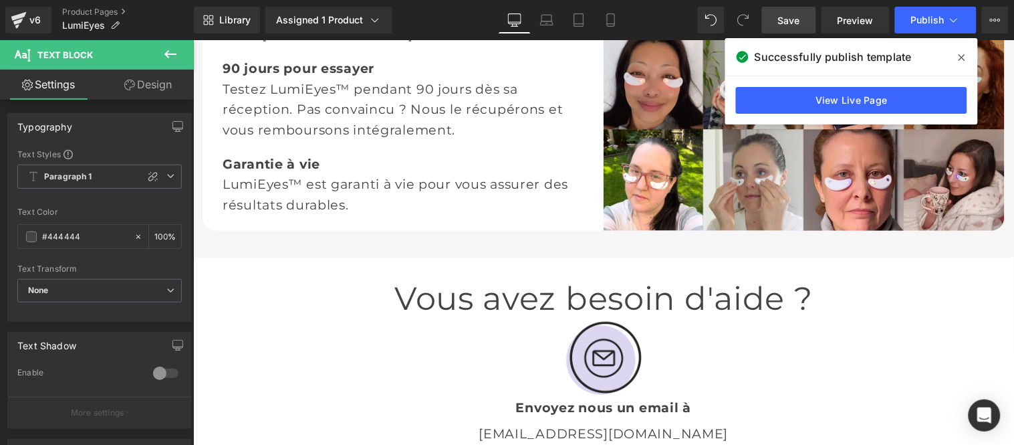
click at [966, 56] on span at bounding box center [962, 57] width 21 height 21
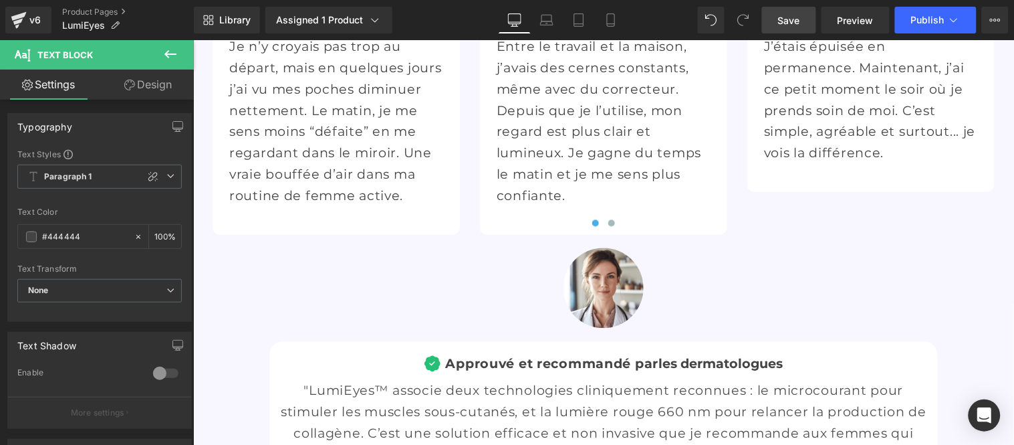
scroll to position [4480, 0]
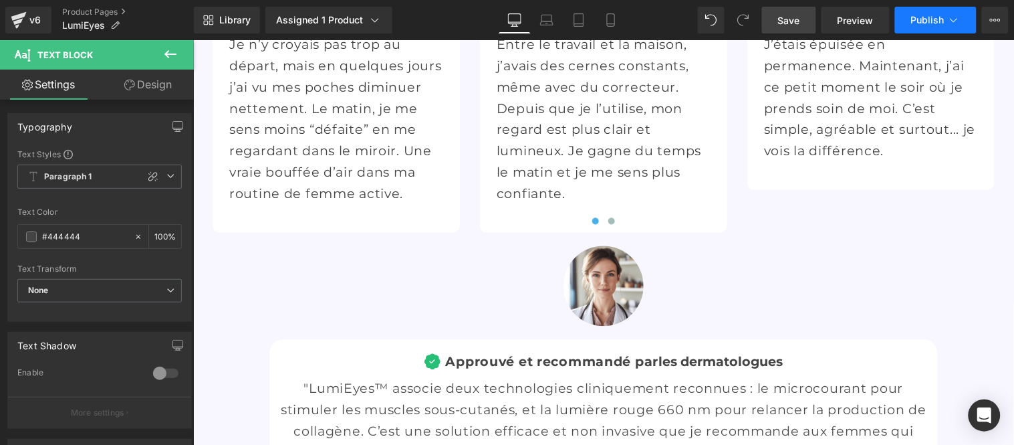
click at [939, 18] on span "Publish" at bounding box center [927, 20] width 33 height 11
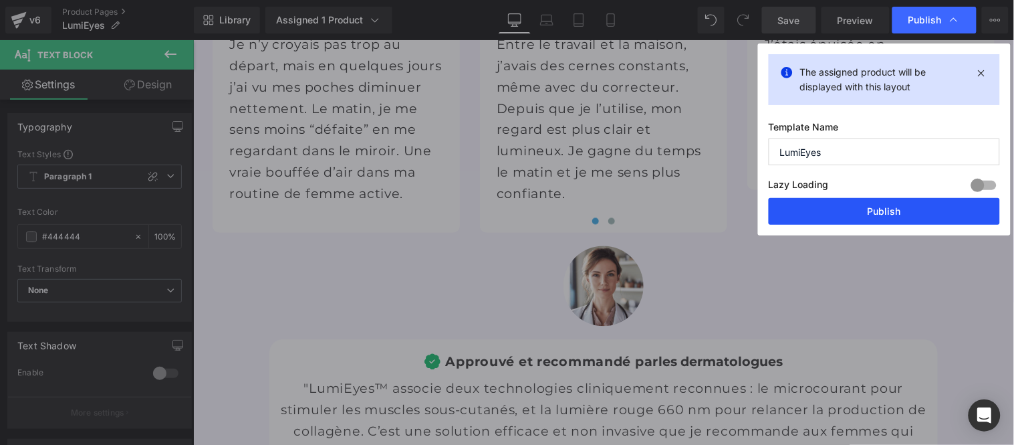
click at [877, 217] on button "Publish" at bounding box center [884, 211] width 231 height 27
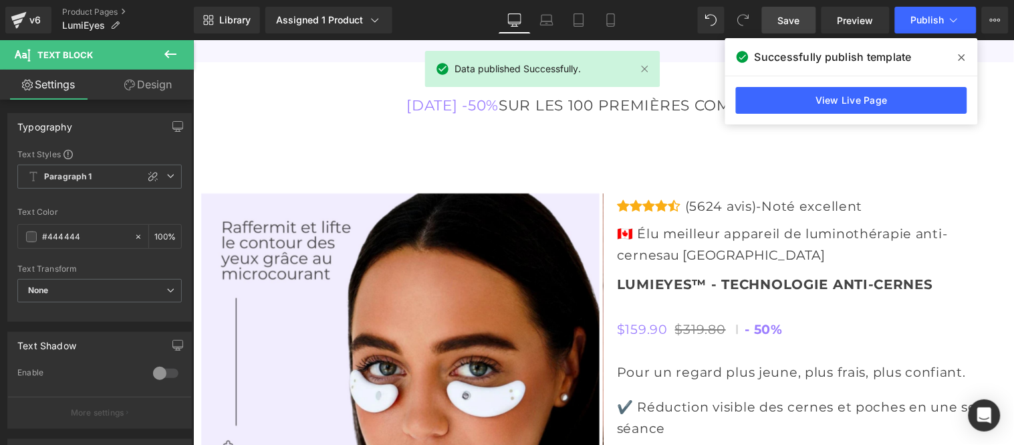
scroll to position [4862, 0]
